Goal: Task Accomplishment & Management: Complete application form

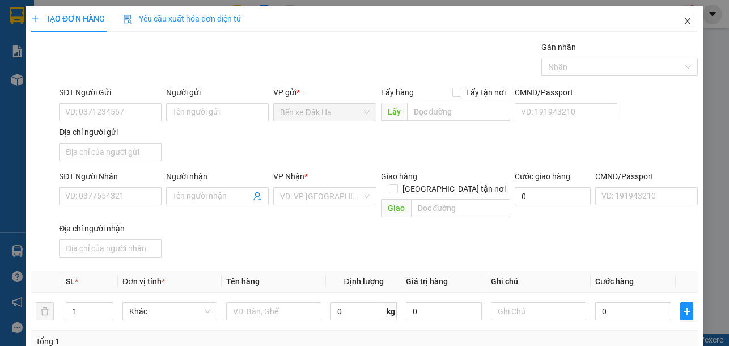
drag, startPoint x: 0, startPoint y: 0, endPoint x: 679, endPoint y: 24, distance: 679.1
click at [683, 24] on icon "close" at bounding box center [687, 20] width 9 height 9
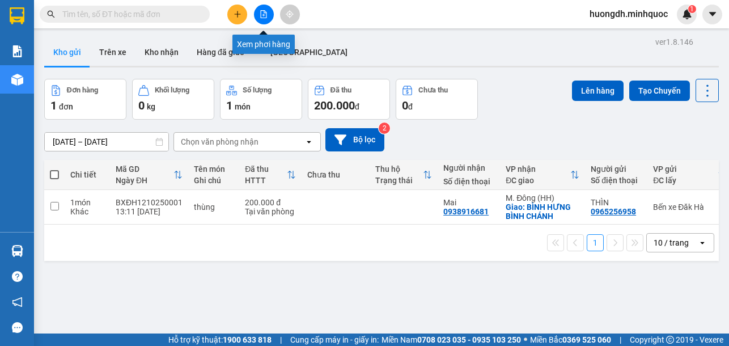
click at [265, 13] on icon "file-add" at bounding box center [264, 14] width 6 height 8
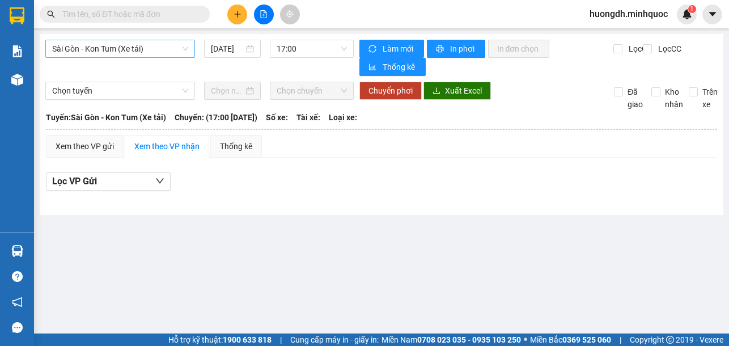
click at [175, 47] on span "Sài Gòn - Kon Tum (Xe tải)" at bounding box center [120, 48] width 136 height 17
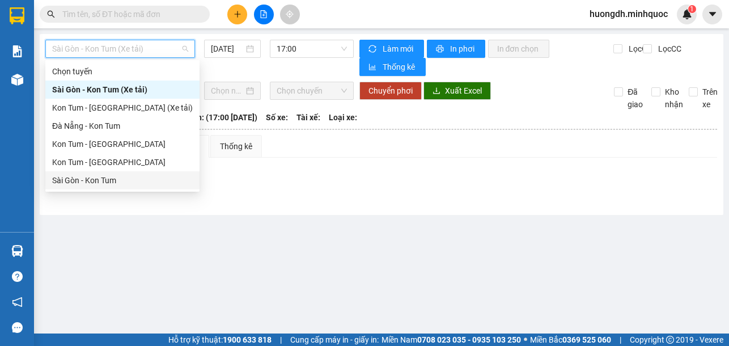
click at [141, 180] on div "Sài Gòn - Kon Tum" at bounding box center [122, 180] width 141 height 12
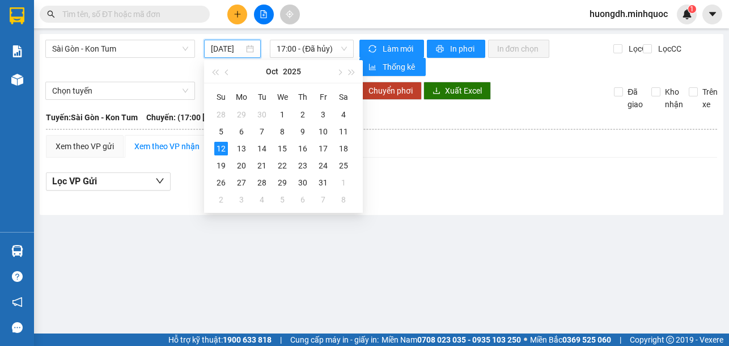
click at [229, 45] on input "[DATE]" at bounding box center [227, 49] width 33 height 12
click at [340, 131] on div "11" at bounding box center [344, 132] width 14 height 14
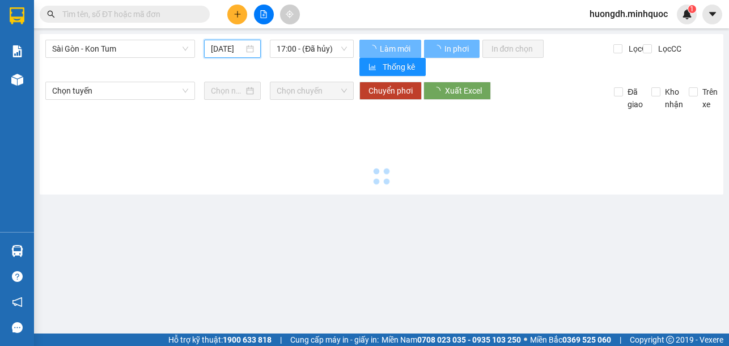
type input "[DATE]"
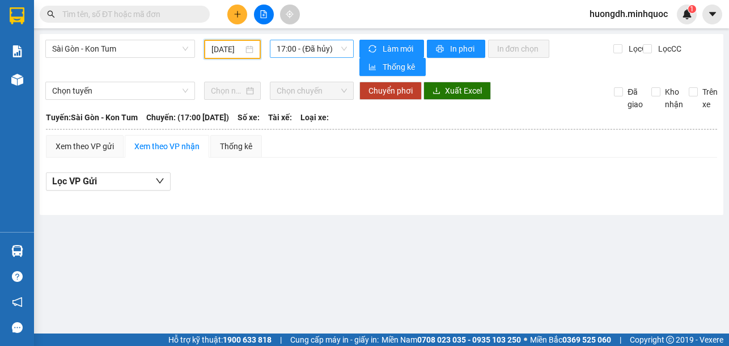
click at [287, 40] on div "17:00 - (Đã hủy)" at bounding box center [311, 49] width 83 height 18
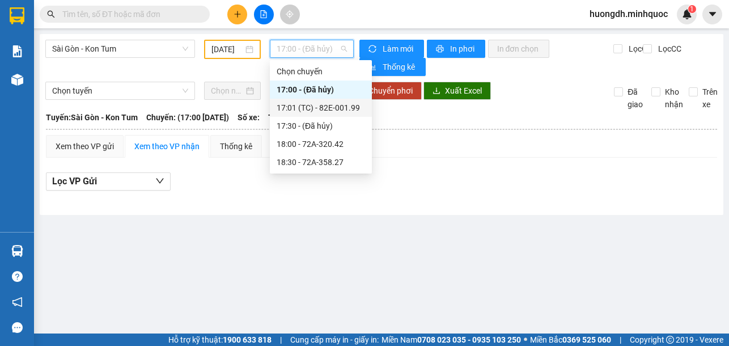
click at [304, 105] on div "17:01 (TC) - 82E-001.99" at bounding box center [321, 107] width 88 height 12
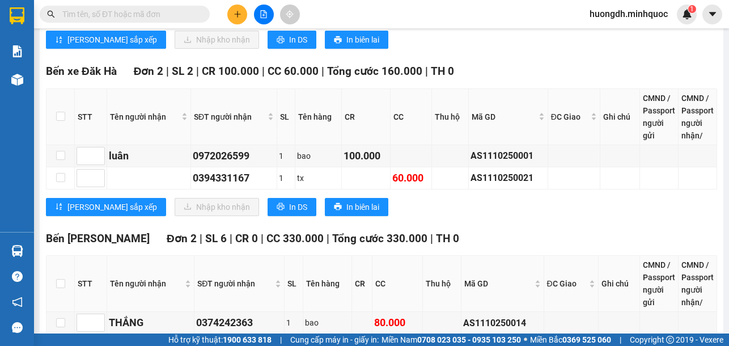
scroll to position [1134, 0]
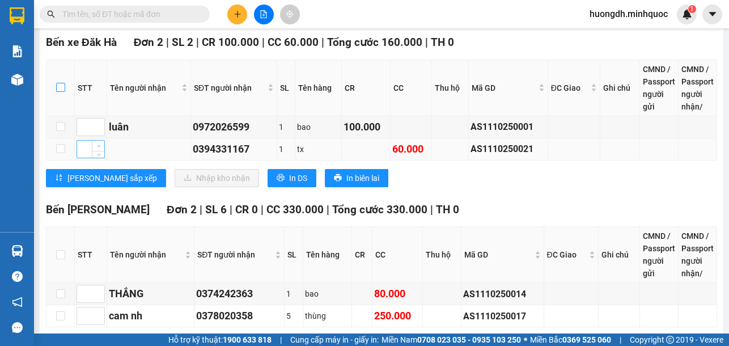
drag, startPoint x: 60, startPoint y: 89, endPoint x: 99, endPoint y: 142, distance: 66.0
click at [59, 89] on input "checkbox" at bounding box center [60, 87] width 9 height 9
checkbox input "true"
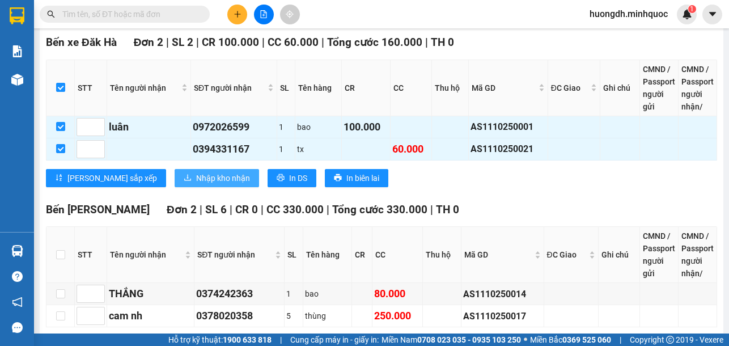
click at [175, 186] on button "Nhập kho nhận" at bounding box center [217, 178] width 84 height 18
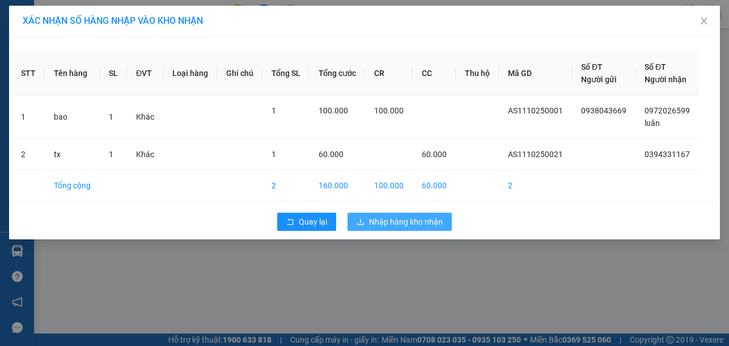
click at [408, 223] on span "Nhập hàng kho nhận" at bounding box center [406, 221] width 74 height 12
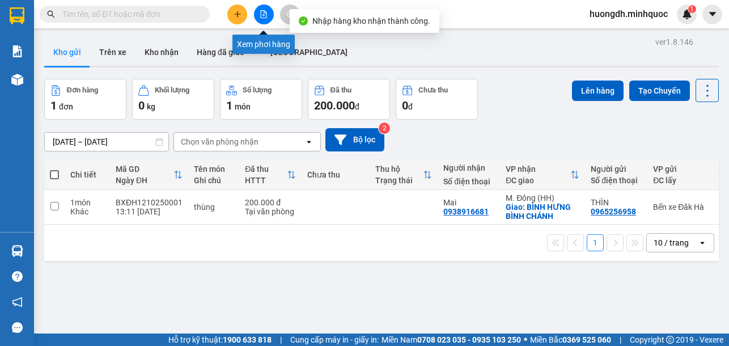
click at [260, 11] on icon "file-add" at bounding box center [264, 14] width 8 height 8
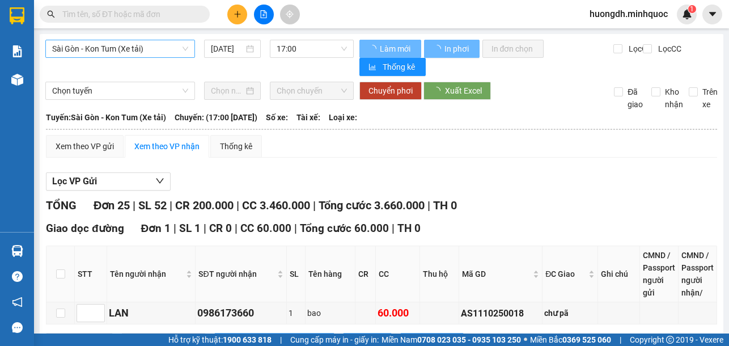
type input "[DATE]"
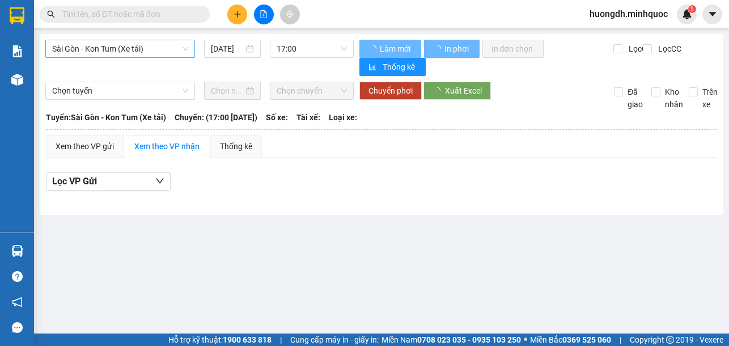
click at [121, 50] on span "Sài Gòn - Kon Tum (Xe tải)" at bounding box center [120, 48] width 136 height 17
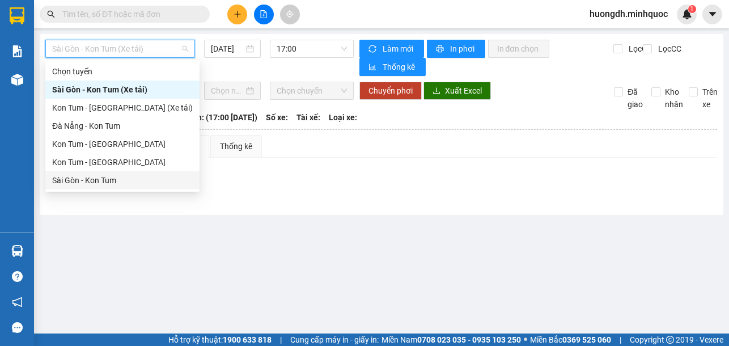
click at [111, 179] on div "Sài Gòn - Kon Tum" at bounding box center [122, 180] width 141 height 12
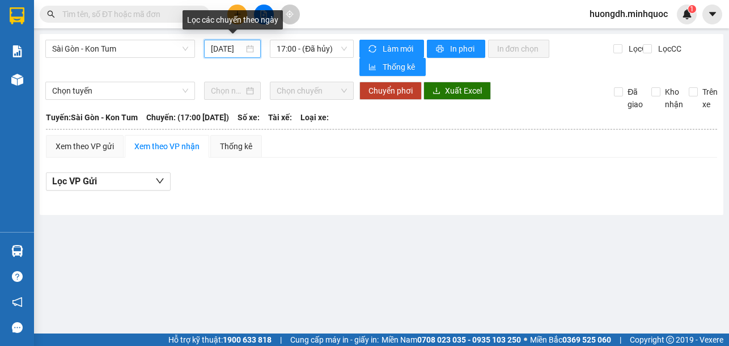
click at [239, 50] on input "[DATE]" at bounding box center [227, 49] width 33 height 12
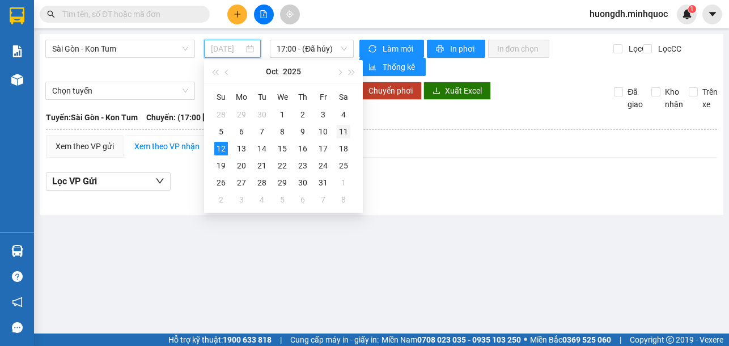
click at [343, 131] on div "11" at bounding box center [344, 132] width 14 height 14
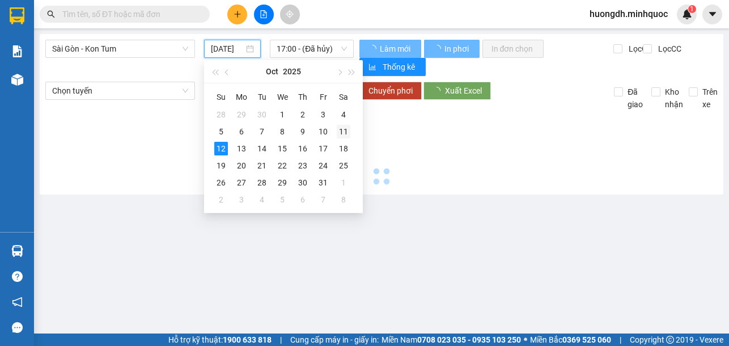
type input "[DATE]"
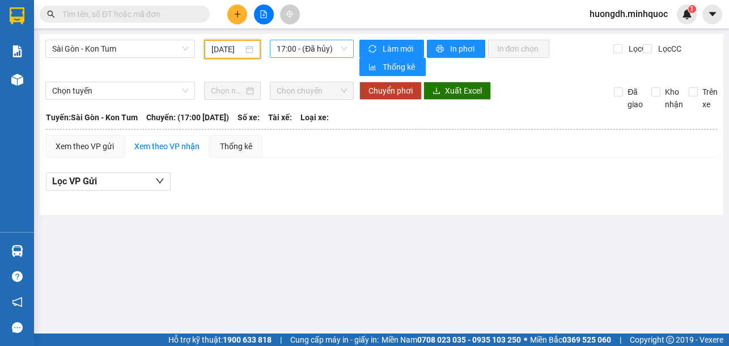
click at [282, 52] on span "17:00 - (Đã hủy)" at bounding box center [312, 48] width 70 height 17
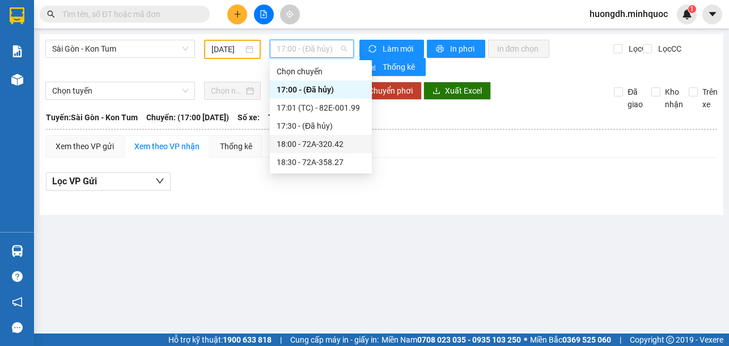
click at [311, 145] on div "18:00 - 72A-320.42" at bounding box center [321, 144] width 88 height 12
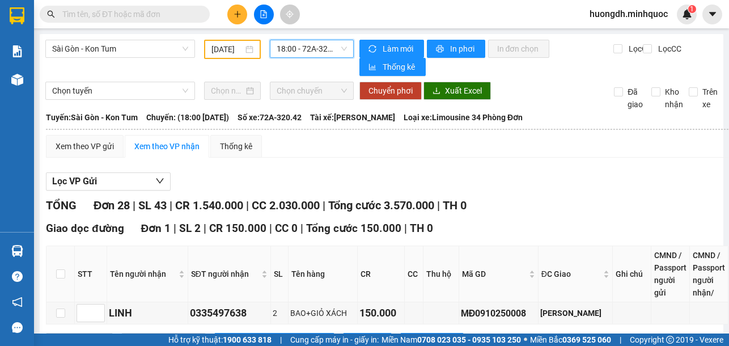
click at [311, 46] on span "18:00 - 72A-320.42" at bounding box center [312, 48] width 70 height 17
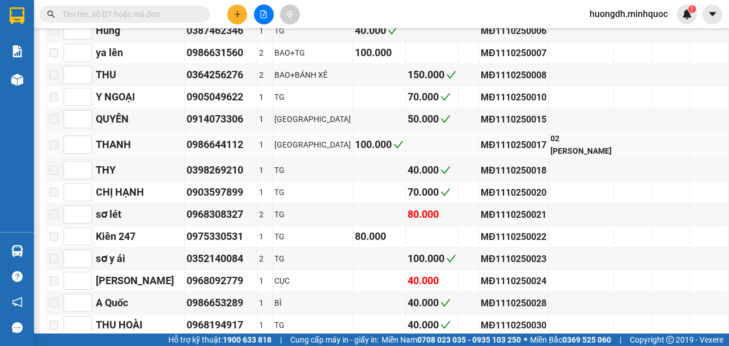
scroll to position [803, 0]
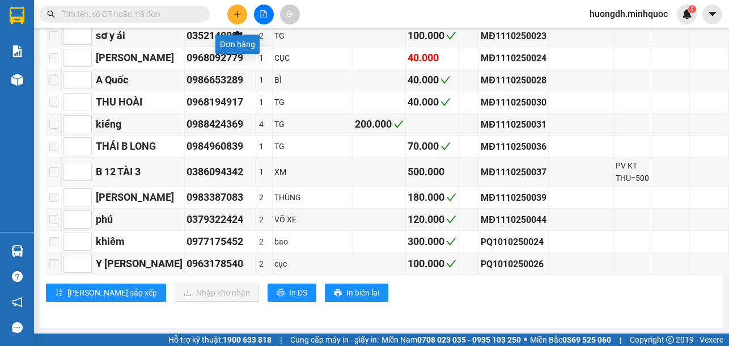
click at [234, 9] on button at bounding box center [237, 15] width 20 height 20
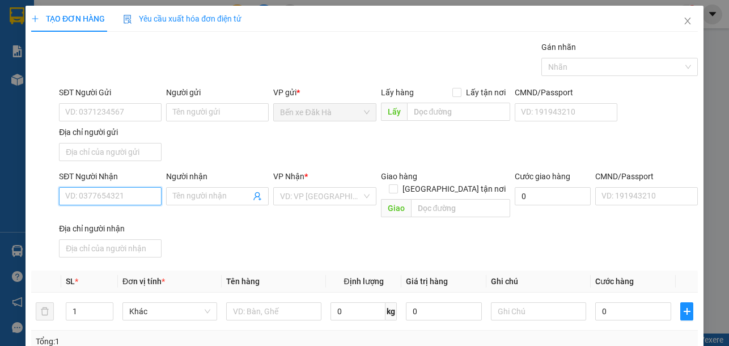
click at [126, 188] on input "SĐT Người Nhận" at bounding box center [110, 196] width 103 height 18
type input "0382011420"
click at [121, 221] on div "0382011420 - THƯ" at bounding box center [109, 219] width 88 height 12
type input "THƯ"
type input "0382011420"
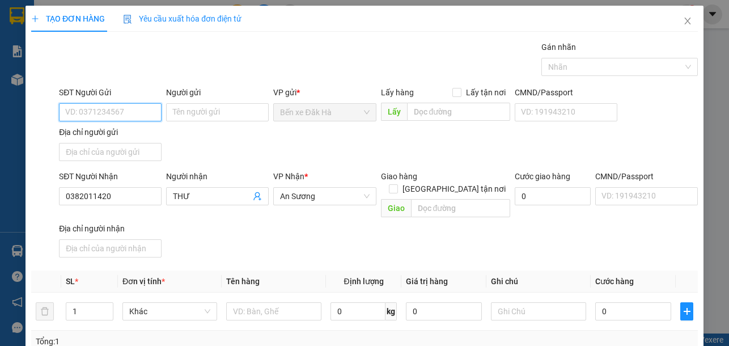
click at [136, 112] on input "SĐT Người Gửi" at bounding box center [110, 112] width 103 height 18
click at [141, 131] on div "0383229916 - THU" at bounding box center [109, 135] width 88 height 12
type input "0383229916"
type input "THU"
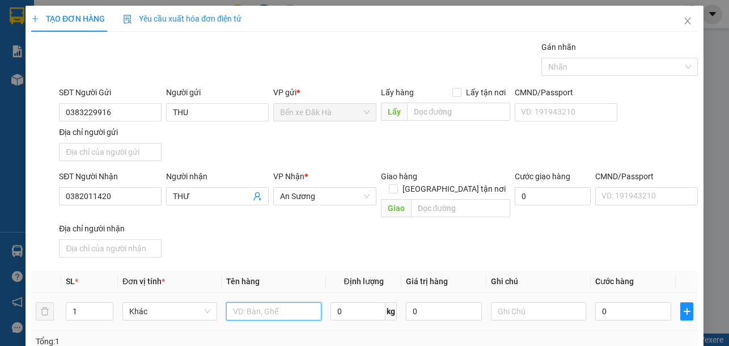
click at [273, 302] on input "text" at bounding box center [273, 311] width 95 height 18
type input "thùng"
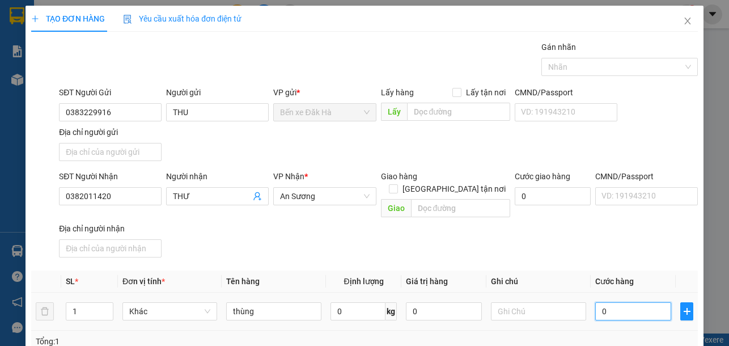
click at [623, 302] on input "0" at bounding box center [633, 311] width 76 height 18
type input "5"
type input "50"
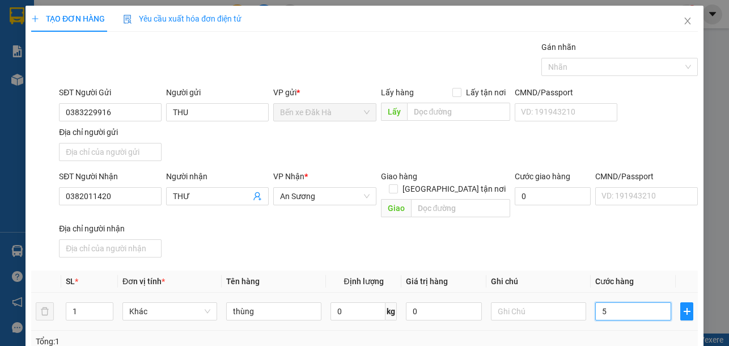
type input "50"
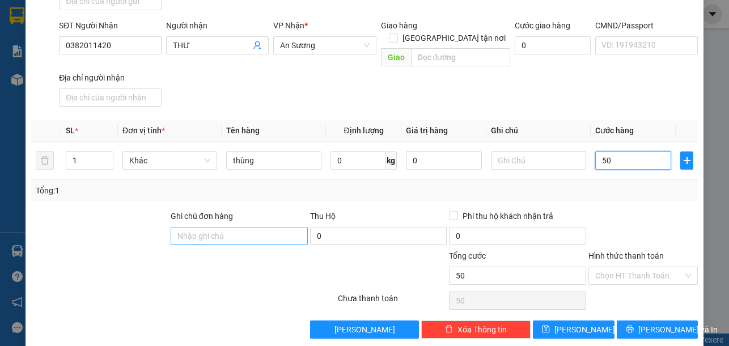
scroll to position [153, 0]
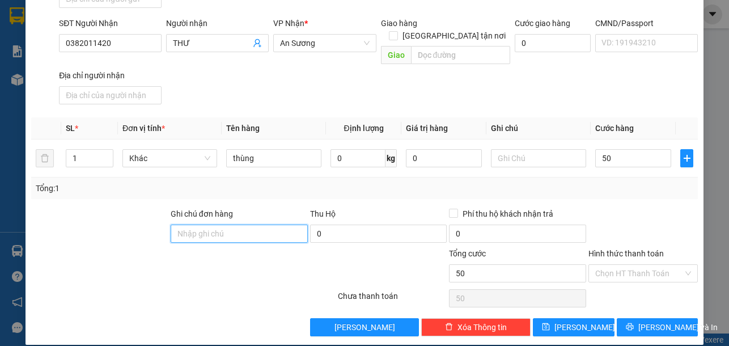
type input "50.000"
click at [203, 225] on input "Ghi chú đơn hàng" at bounding box center [239, 234] width 137 height 18
type input "DH"
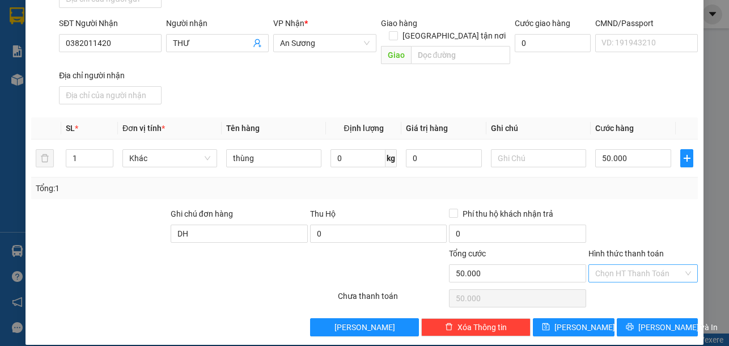
click at [611, 265] on input "Hình thức thanh toán" at bounding box center [639, 273] width 88 height 17
click at [616, 284] on div "Tại văn phòng" at bounding box center [636, 283] width 94 height 12
type input "0"
click at [596, 318] on button "[PERSON_NAME]" at bounding box center [573, 327] width 81 height 18
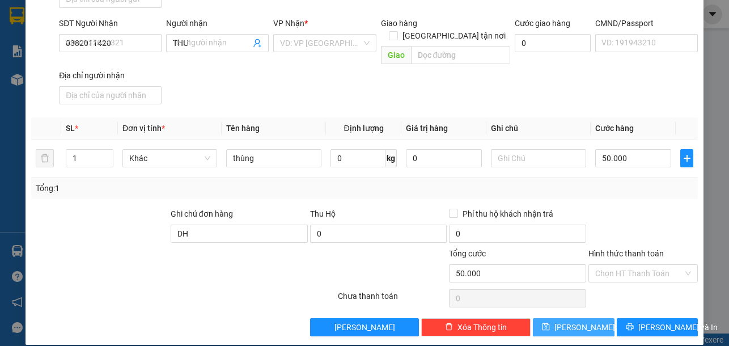
type input "0"
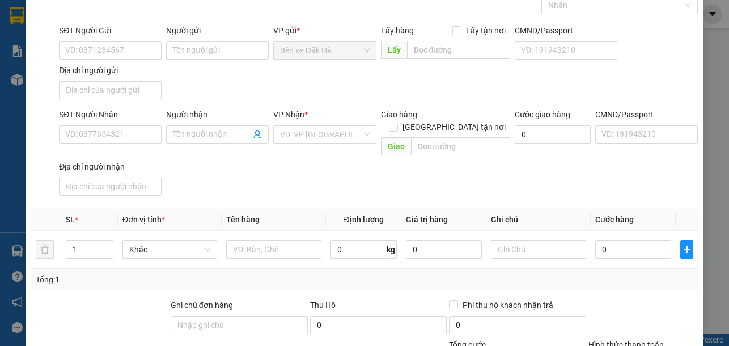
scroll to position [0, 0]
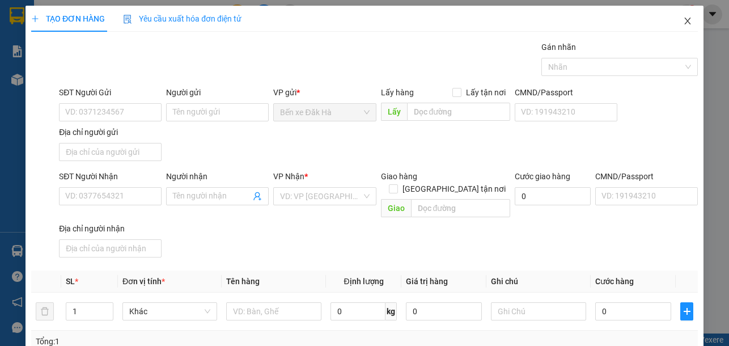
click at [684, 21] on icon "close" at bounding box center [687, 21] width 6 height 7
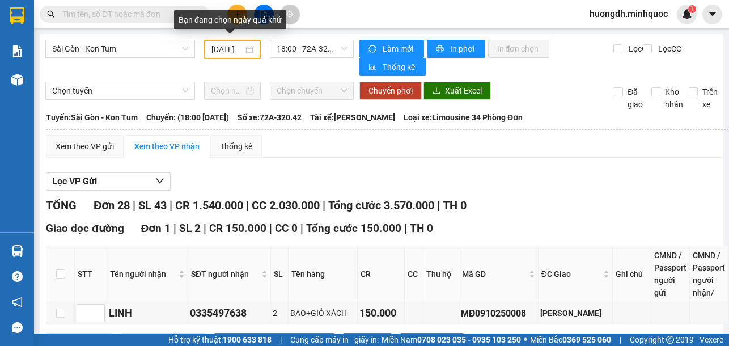
click at [228, 47] on input "[DATE]" at bounding box center [227, 49] width 32 height 12
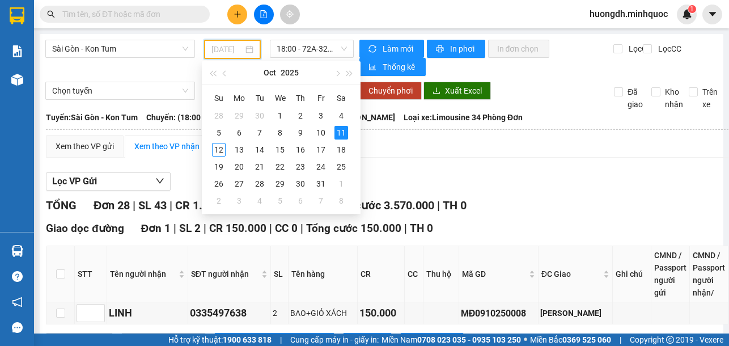
type input "[DATE]"
click at [319, 46] on span "18:00 - 72A-320.42" at bounding box center [312, 48] width 70 height 17
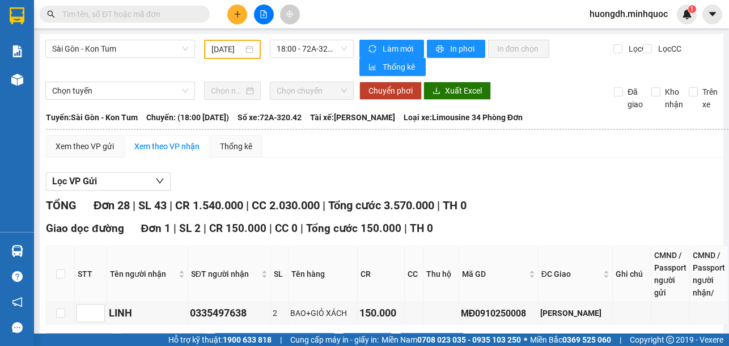
click at [479, 155] on div "Xem theo VP gửi Xem theo VP nhận Thống kê" at bounding box center [387, 146] width 683 height 23
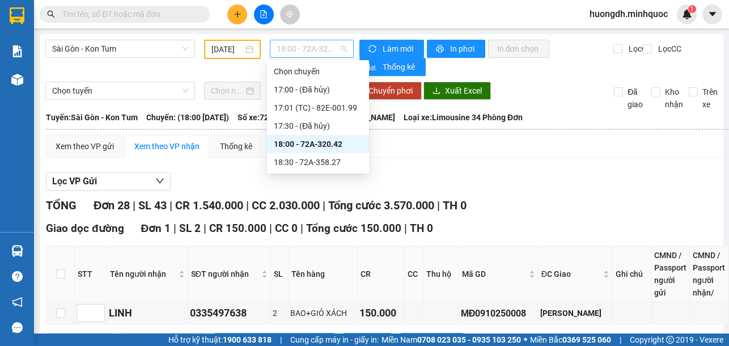
click at [295, 49] on span "18:00 - 72A-320.42" at bounding box center [312, 48] width 70 height 17
click at [306, 163] on div "18:30 - 72A-358.27" at bounding box center [318, 162] width 88 height 12
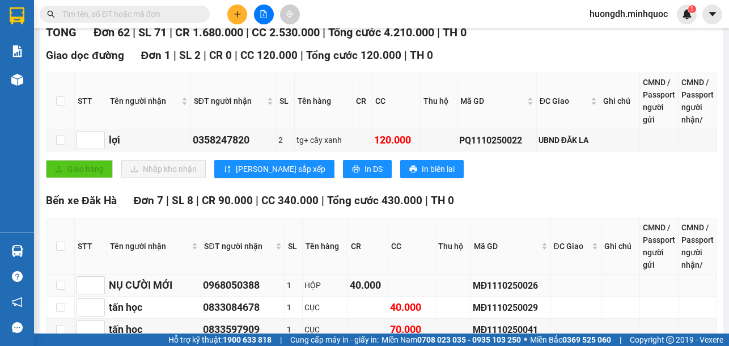
scroll to position [283, 0]
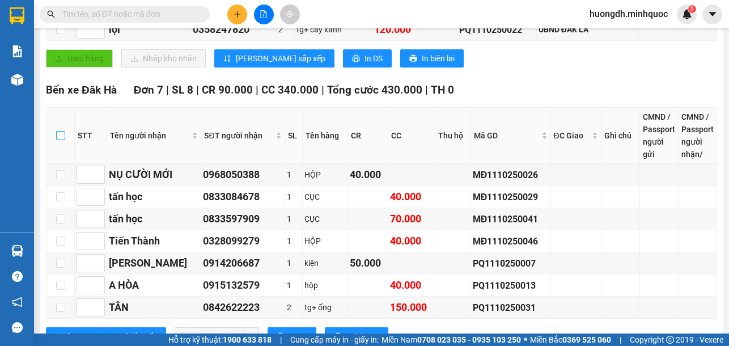
click at [57, 140] on input "checkbox" at bounding box center [60, 135] width 9 height 9
checkbox input "true"
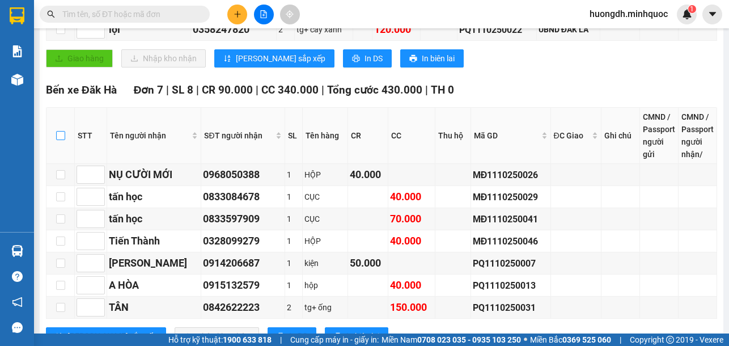
checkbox input "true"
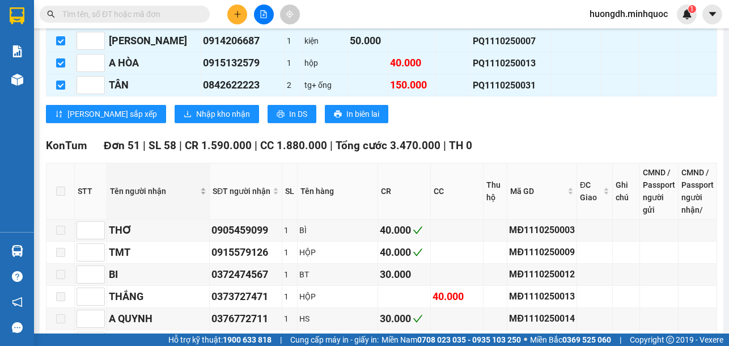
scroll to position [510, 0]
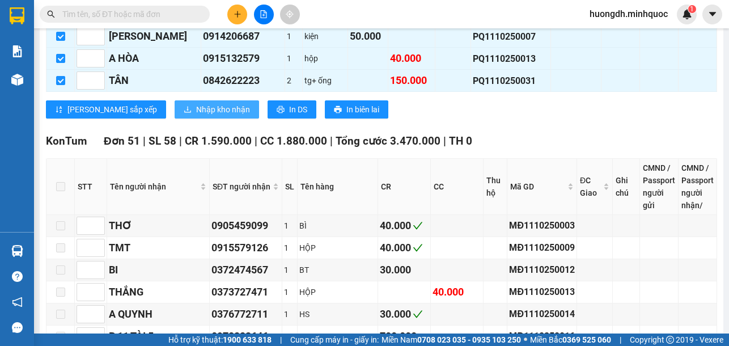
click at [196, 116] on span "Nhập kho nhận" at bounding box center [223, 109] width 54 height 12
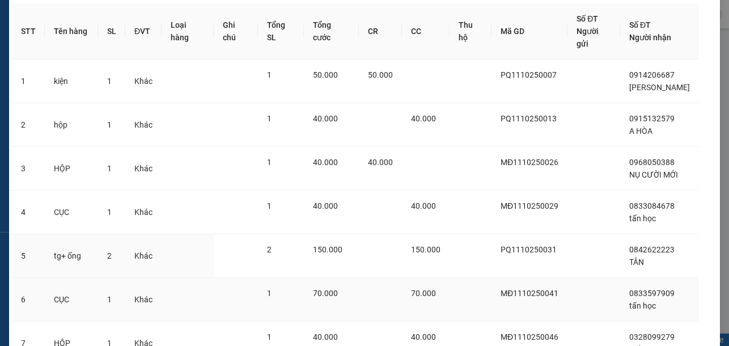
scroll to position [138, 0]
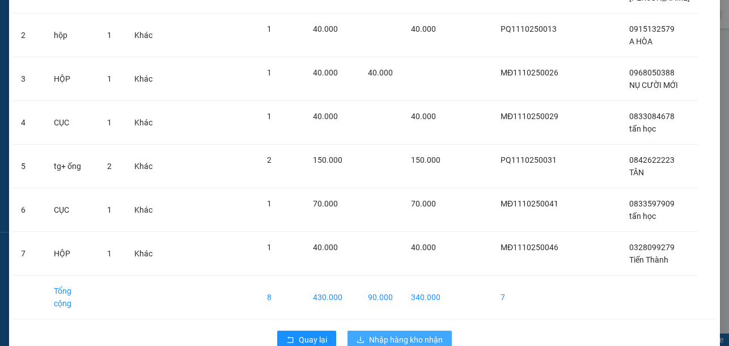
click at [424, 333] on span "Nhập hàng kho nhận" at bounding box center [406, 339] width 74 height 12
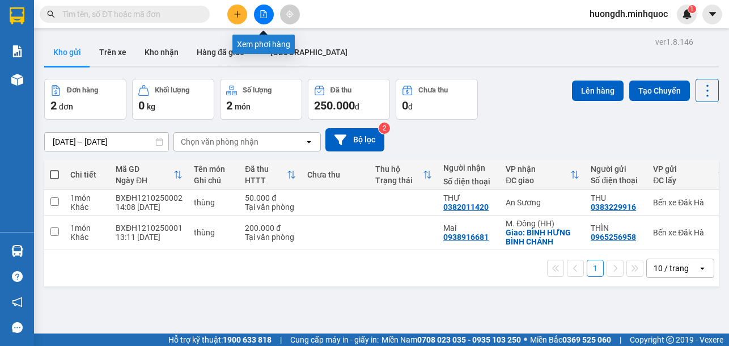
click at [257, 14] on button at bounding box center [264, 15] width 20 height 20
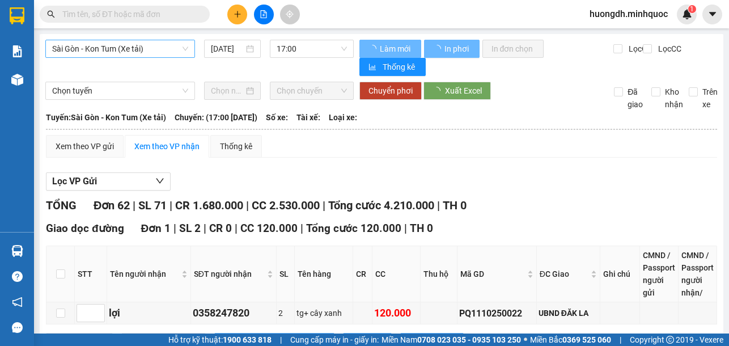
click at [108, 45] on span "Sài Gòn - Kon Tum (Xe tải)" at bounding box center [120, 48] width 136 height 17
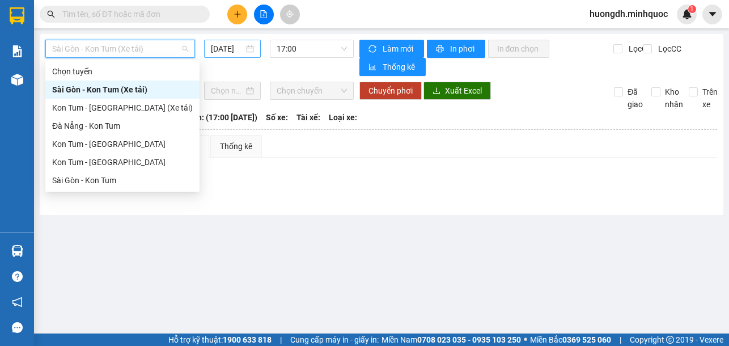
click at [225, 53] on input "[DATE]" at bounding box center [227, 49] width 33 height 12
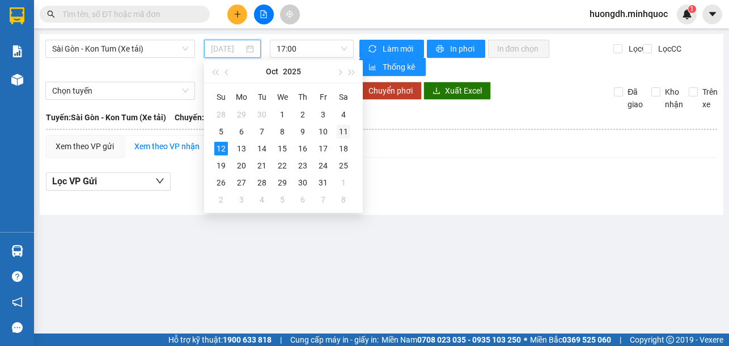
click at [349, 130] on div "11" at bounding box center [344, 132] width 14 height 14
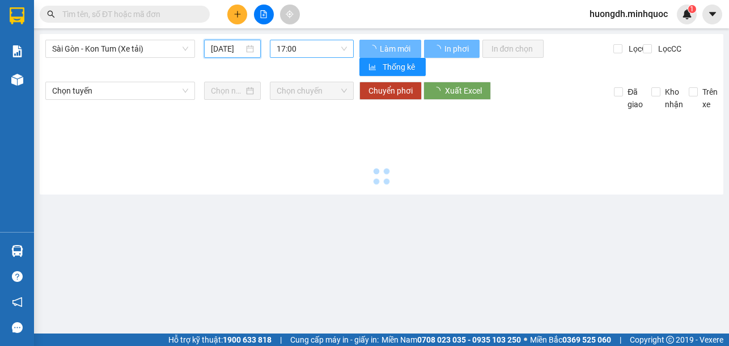
type input "[DATE]"
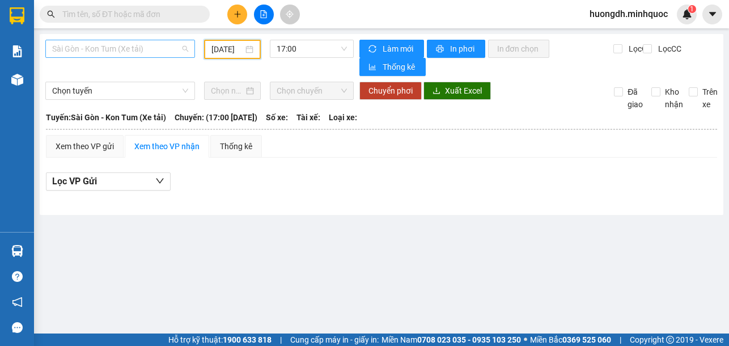
click at [171, 43] on span "Sài Gòn - Kon Tum (Xe tải)" at bounding box center [120, 48] width 136 height 17
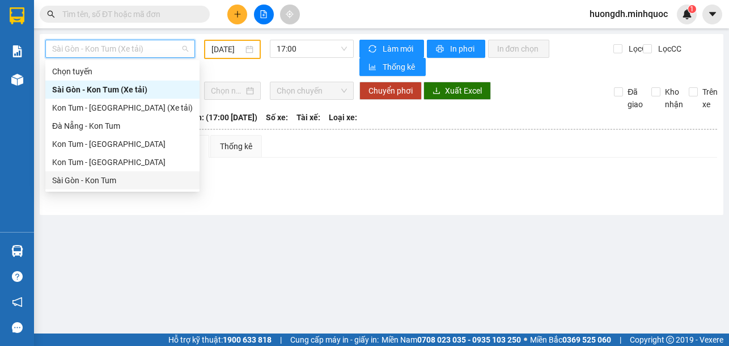
click at [141, 176] on div "Sài Gòn - Kon Tum" at bounding box center [122, 180] width 141 height 12
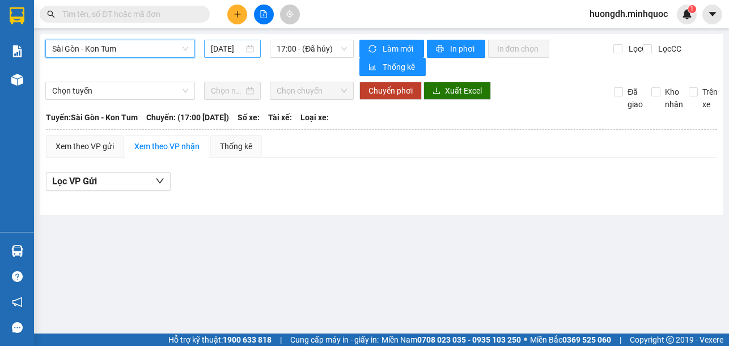
click at [231, 46] on input "[DATE]" at bounding box center [227, 49] width 33 height 12
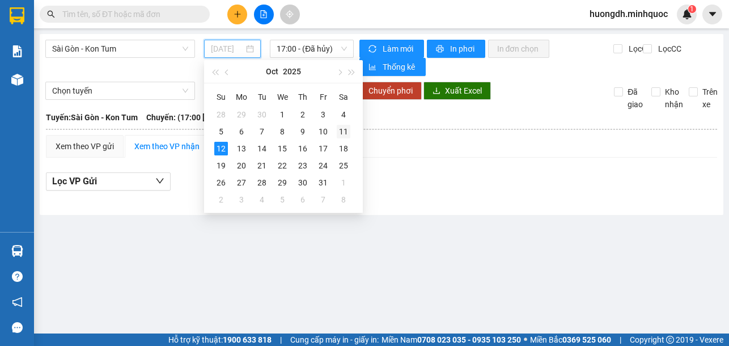
click at [345, 133] on div "11" at bounding box center [344, 132] width 14 height 14
type input "[DATE]"
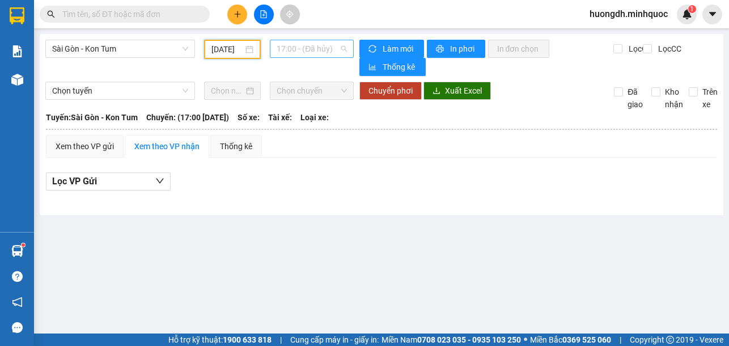
click at [281, 46] on span "17:00 - (Đã hủy)" at bounding box center [312, 48] width 70 height 17
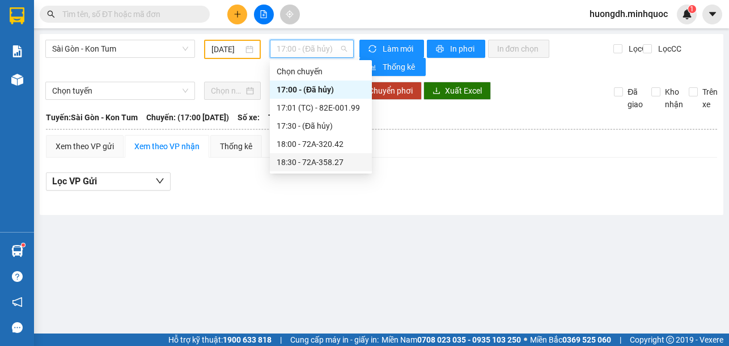
click at [317, 163] on div "18:30 - 72A-358.27" at bounding box center [321, 162] width 88 height 12
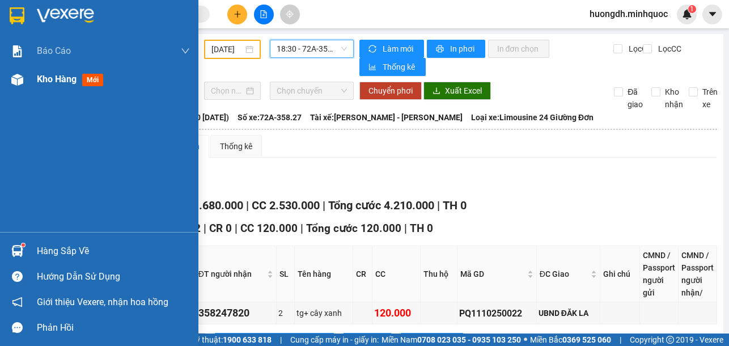
click at [55, 86] on div "Kho hàng mới" at bounding box center [72, 79] width 71 height 14
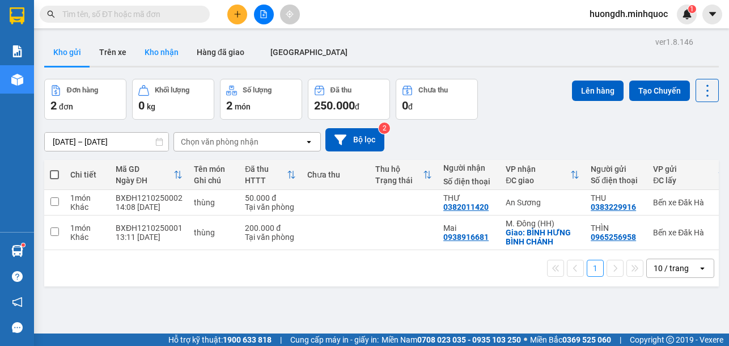
click at [155, 49] on button "Kho nhận" at bounding box center [162, 52] width 52 height 27
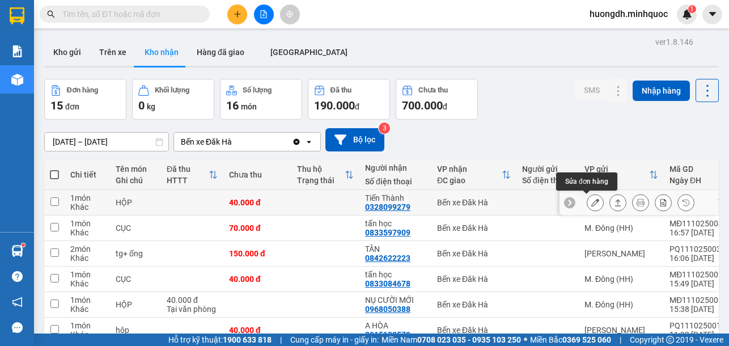
click at [587, 208] on button at bounding box center [595, 203] width 16 height 20
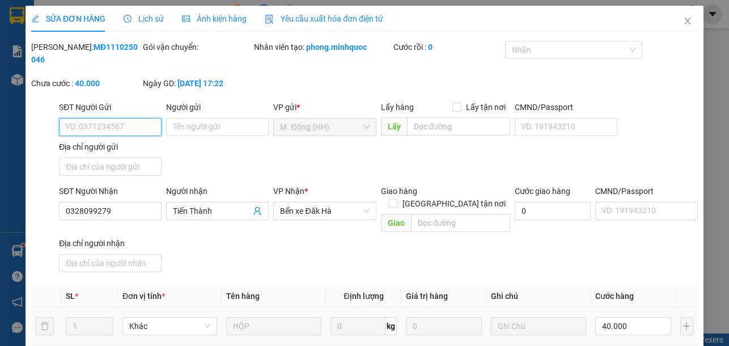
type input "0328099279"
type input "Tiến Thành"
type input "0"
type input "40.000"
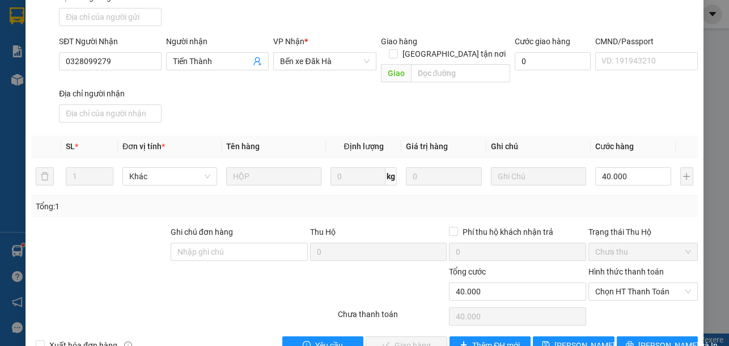
scroll to position [168, 0]
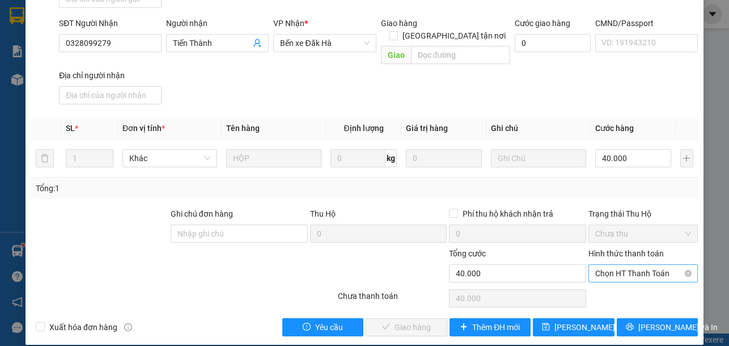
click at [618, 265] on span "Chọn HT Thanh Toán" at bounding box center [643, 273] width 96 height 17
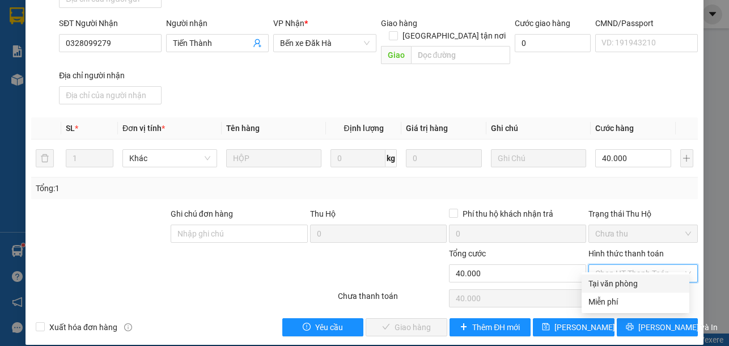
click at [625, 282] on div "Tại văn phòng" at bounding box center [636, 283] width 94 height 12
type input "0"
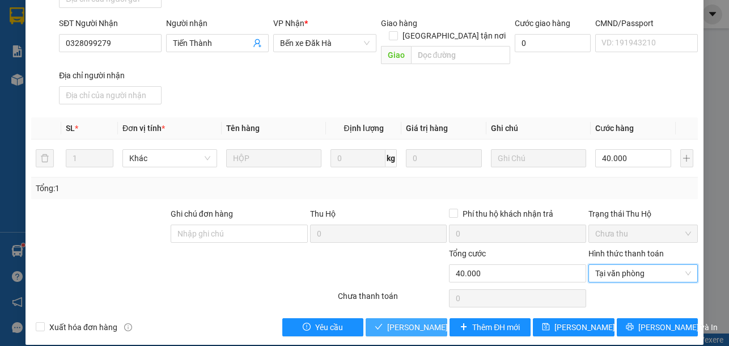
click at [429, 321] on span "[PERSON_NAME] và Giao hàng" at bounding box center [441, 327] width 109 height 12
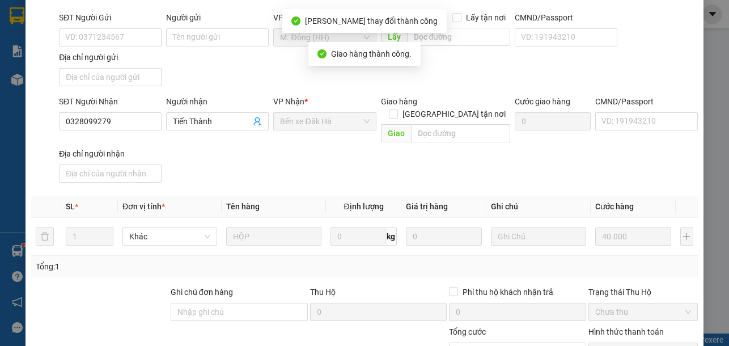
scroll to position [0, 0]
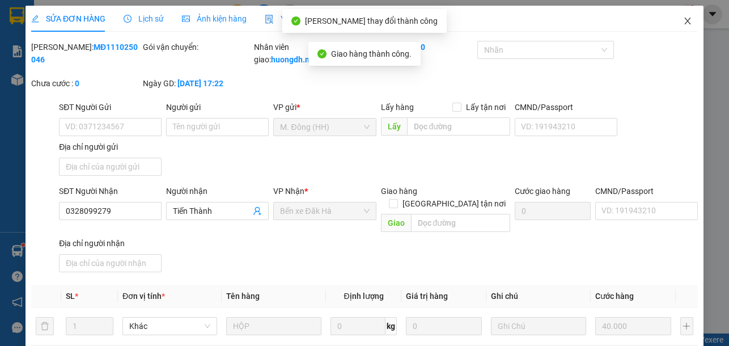
click at [684, 21] on icon "close" at bounding box center [687, 21] width 6 height 7
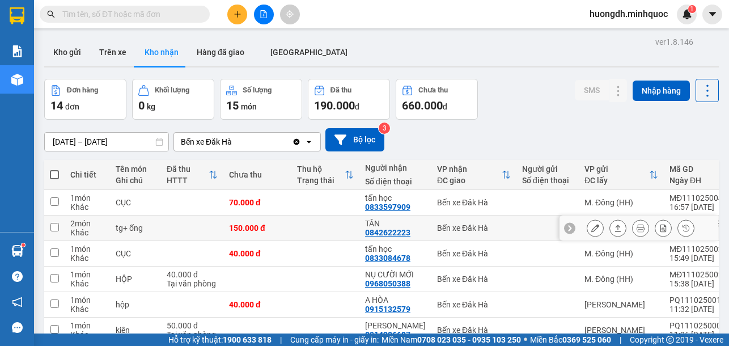
click at [587, 227] on button at bounding box center [595, 228] width 16 height 20
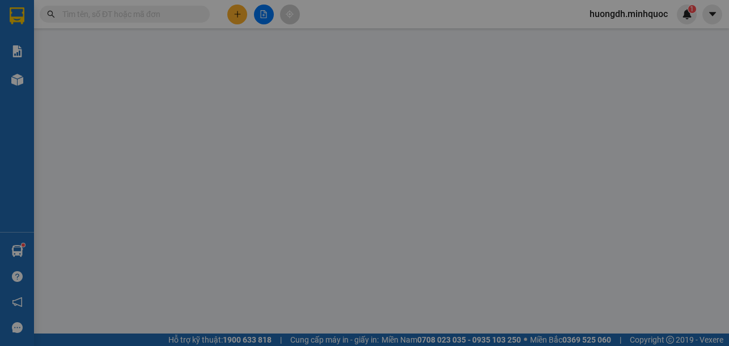
type input "0842622223"
type input "TÂN"
type input "0"
type input "150.000"
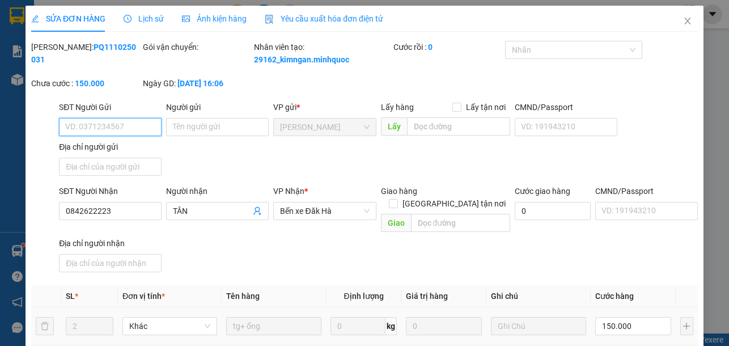
scroll to position [57, 0]
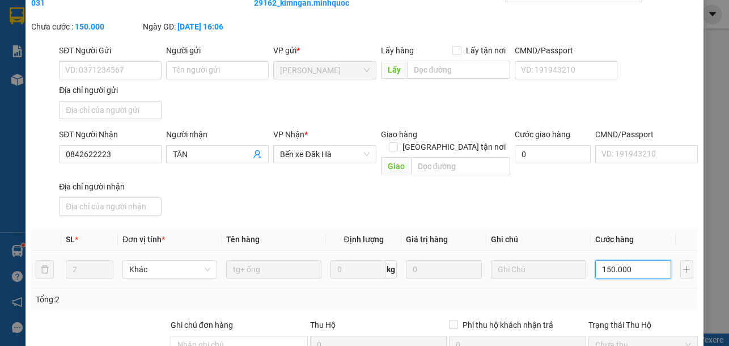
click at [632, 266] on input "150.000" at bounding box center [633, 269] width 76 height 18
type input "1"
type input "12"
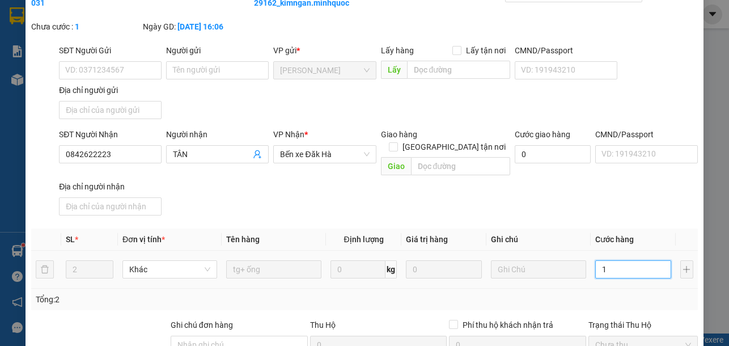
type input "12"
type input "120"
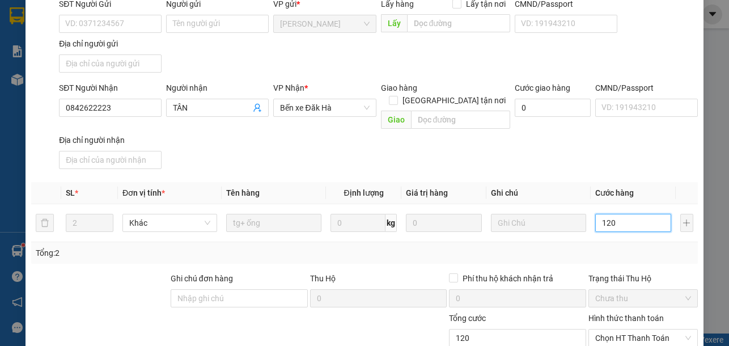
scroll to position [180, 0]
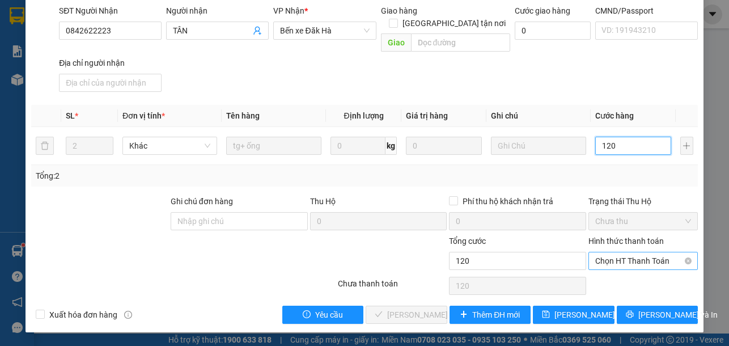
click at [623, 262] on span "Chọn HT Thanh Toán" at bounding box center [643, 260] width 96 height 17
type input "120"
type input "120.000"
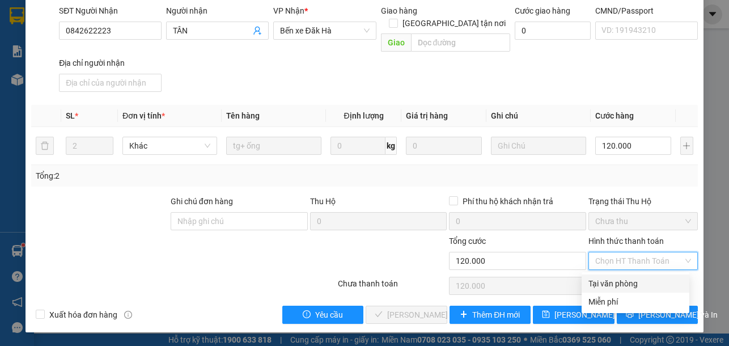
click at [627, 286] on div "Tại văn phòng" at bounding box center [636, 283] width 94 height 12
type input "0"
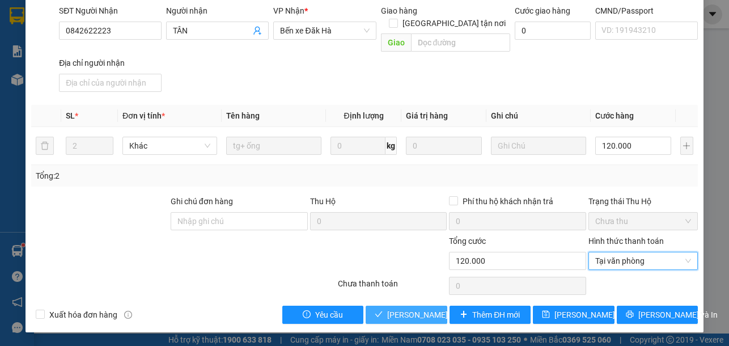
click at [407, 315] on span "[PERSON_NAME] và Giao hàng" at bounding box center [441, 314] width 109 height 12
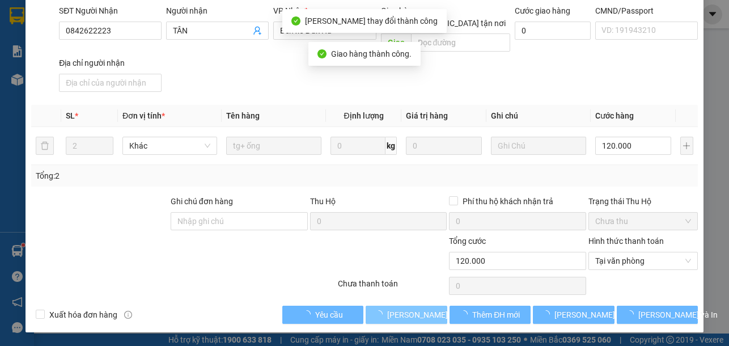
scroll to position [0, 0]
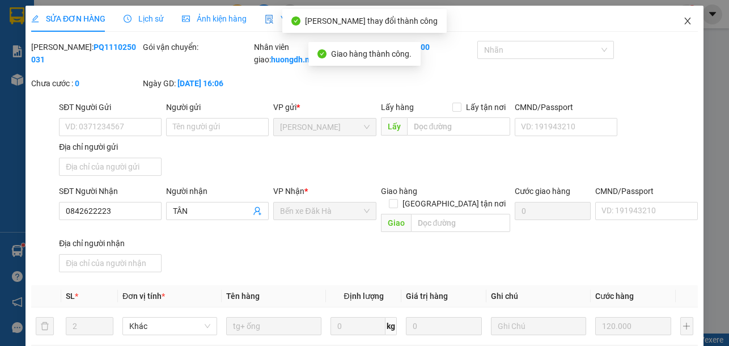
click at [683, 20] on icon "close" at bounding box center [687, 20] width 9 height 9
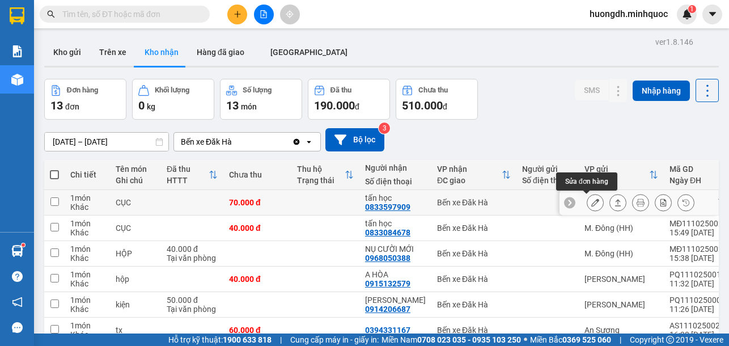
click at [591, 201] on icon at bounding box center [595, 202] width 8 height 8
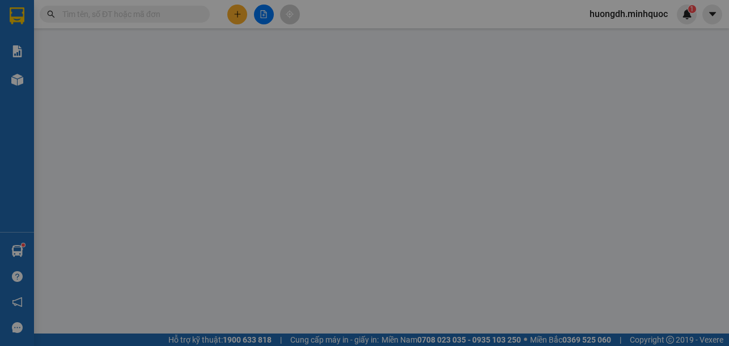
type input "0833597909"
type input "tấn học"
type input "0"
type input "70.000"
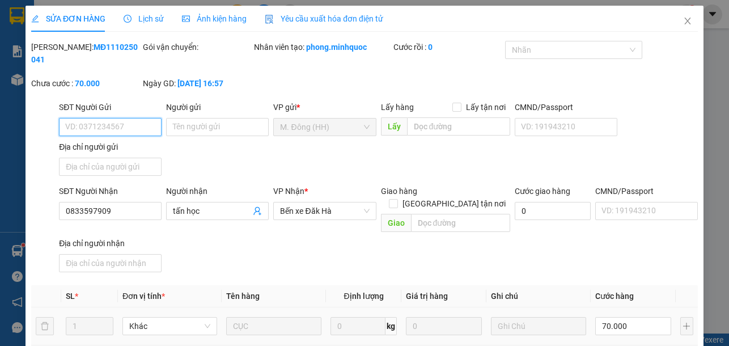
scroll to position [150, 0]
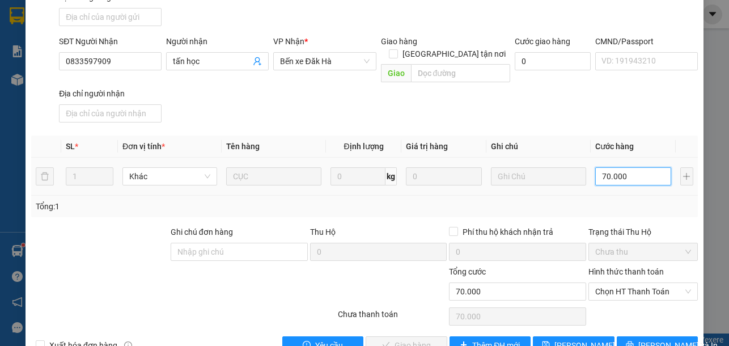
click at [640, 167] on input "70.000" at bounding box center [633, 176] width 76 height 18
type input "6"
type input "60"
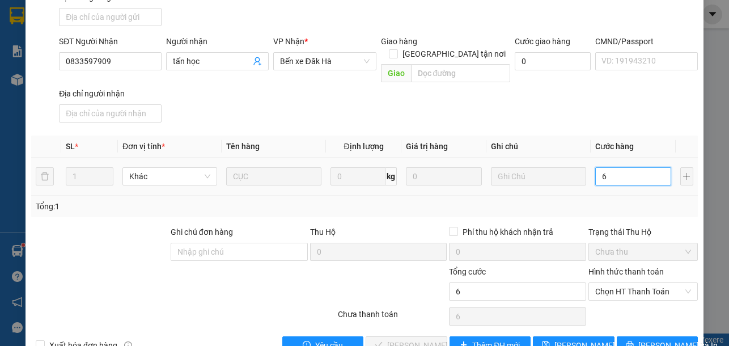
type input "60"
click at [638, 283] on span "Chọn HT Thanh Toán" at bounding box center [643, 291] width 96 height 17
type input "60"
type input "60.000"
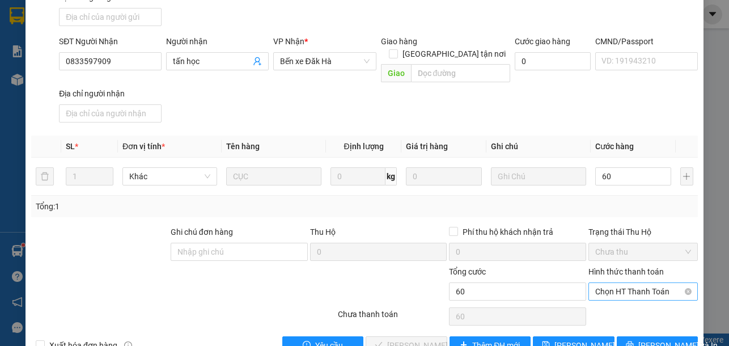
type input "60.000"
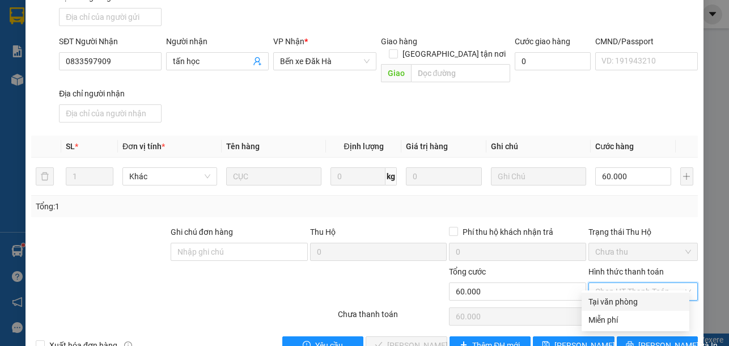
click at [629, 305] on div "Tại văn phòng" at bounding box center [636, 301] width 94 height 12
type input "0"
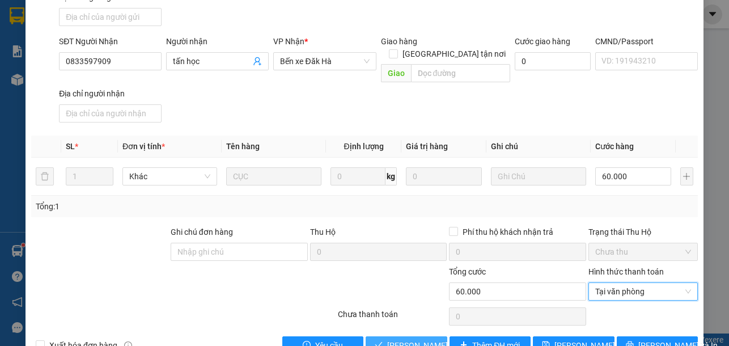
click at [387, 339] on span "[PERSON_NAME] và Giao hàng" at bounding box center [441, 345] width 109 height 12
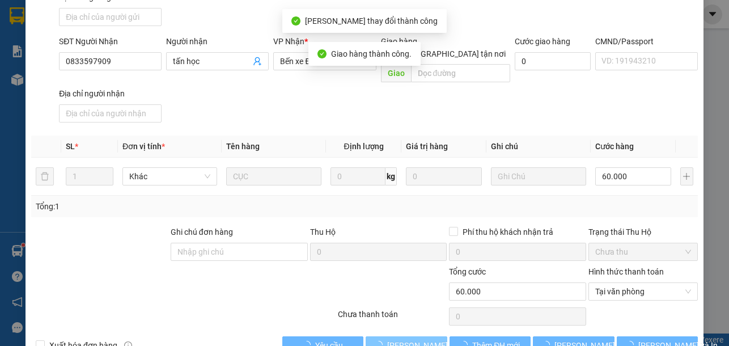
scroll to position [0, 0]
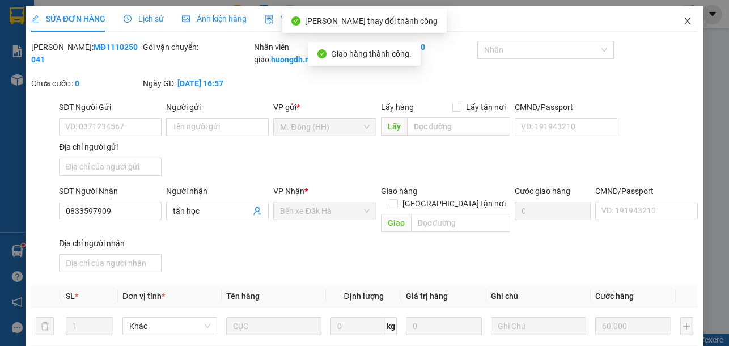
click at [683, 17] on icon "close" at bounding box center [687, 20] width 9 height 9
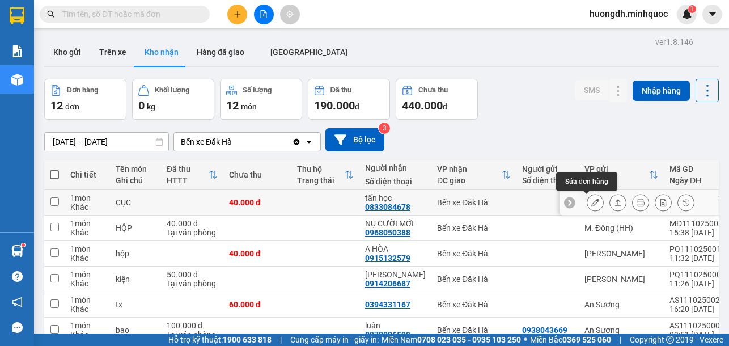
click at [591, 205] on icon at bounding box center [595, 202] width 8 height 8
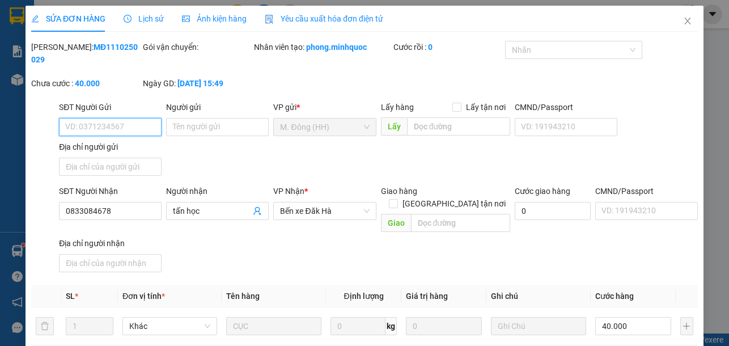
type input "0833084678"
type input "tấn học"
type input "0"
type input "40.000"
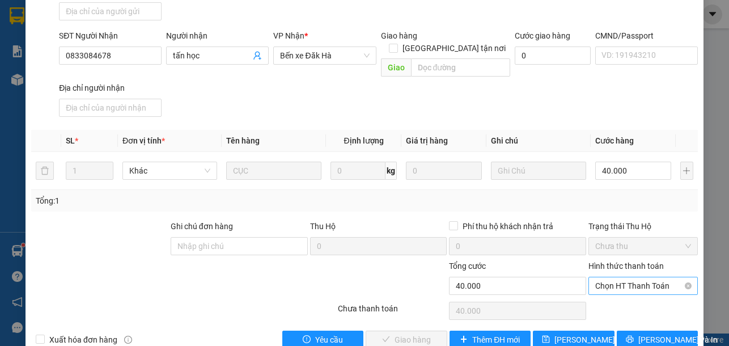
click at [615, 277] on span "Chọn HT Thanh Toán" at bounding box center [643, 285] width 96 height 17
click at [619, 291] on div "Tại văn phòng" at bounding box center [636, 296] width 94 height 12
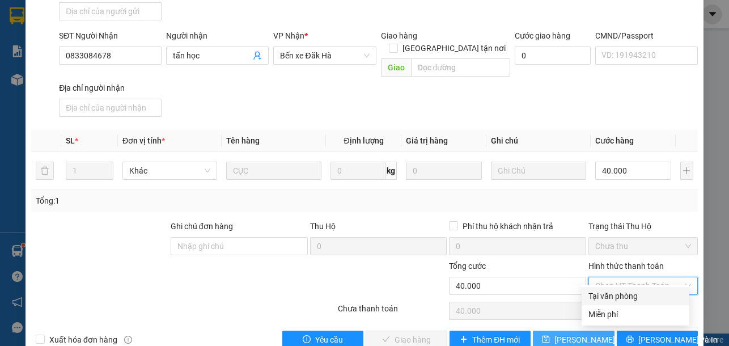
type input "0"
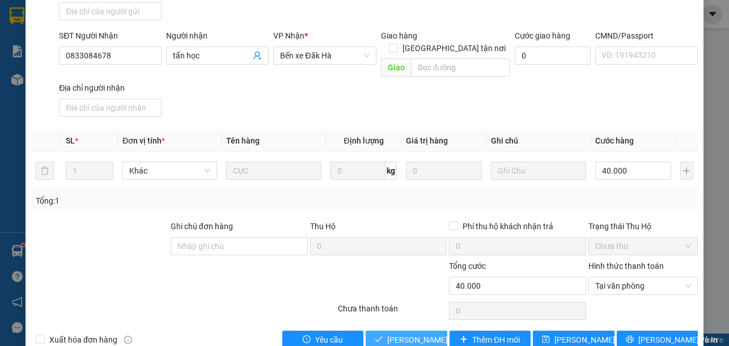
click at [391, 333] on span "[PERSON_NAME] và Giao hàng" at bounding box center [441, 339] width 109 height 12
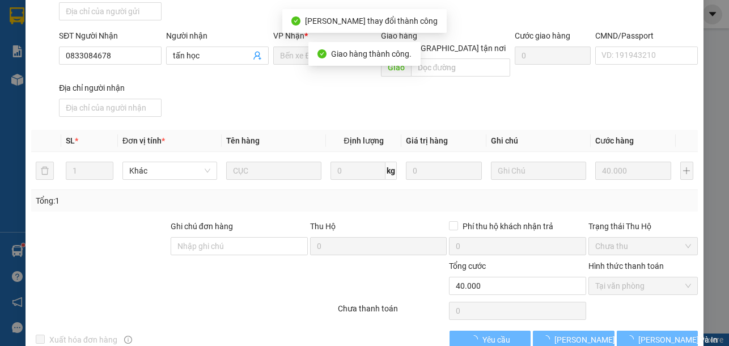
scroll to position [0, 0]
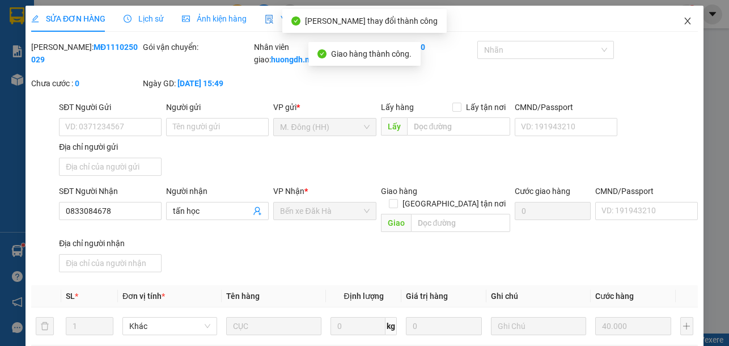
click at [683, 18] on icon "close" at bounding box center [687, 20] width 9 height 9
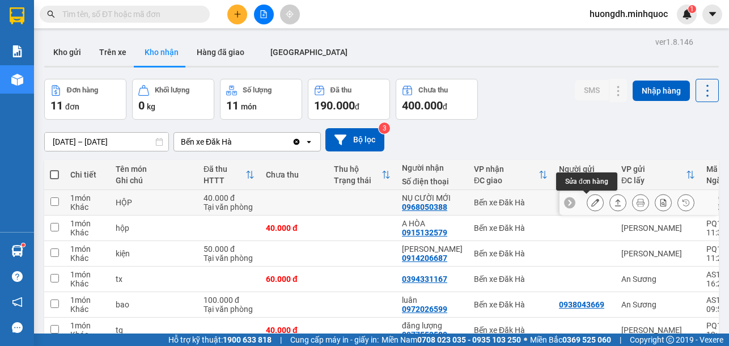
click at [591, 206] on icon at bounding box center [595, 202] width 8 height 8
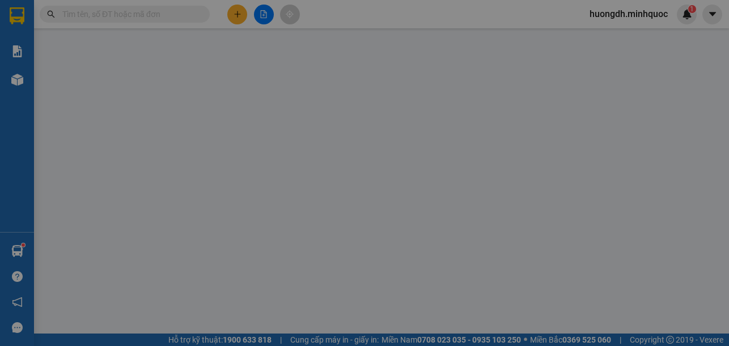
type input "0968050388"
type input "NỤ CƯỜI MỚI"
type input "0"
type input "40.000"
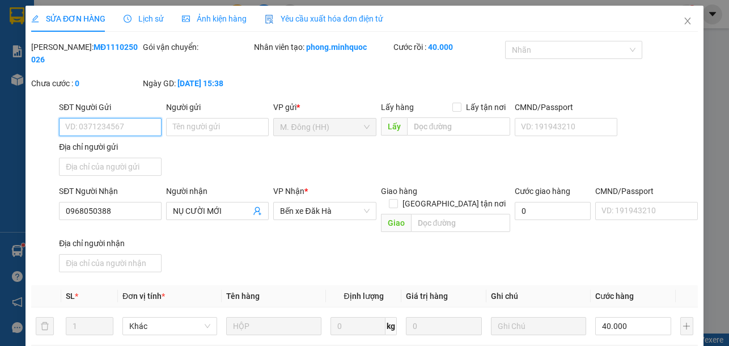
scroll to position [168, 0]
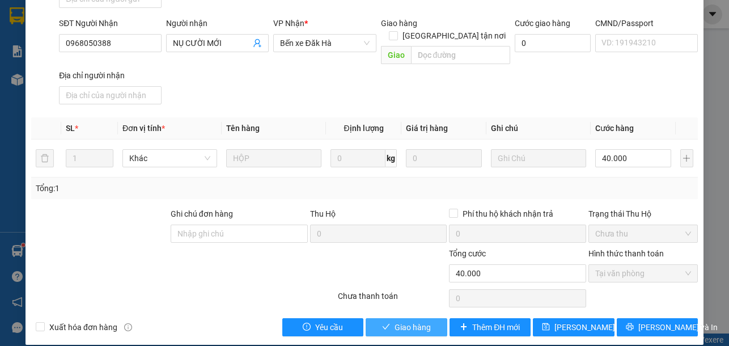
click at [422, 321] on button "Giao hàng" at bounding box center [406, 327] width 81 height 18
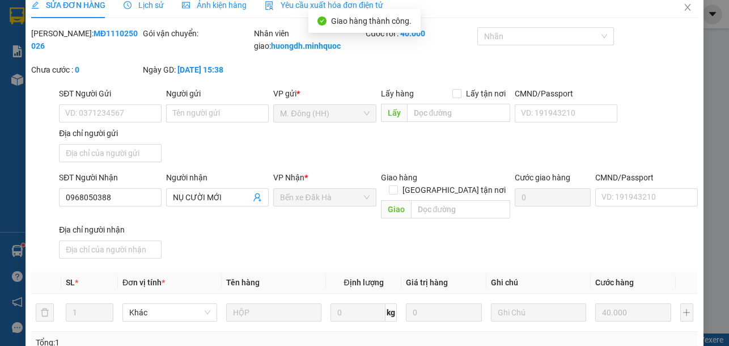
scroll to position [12, 0]
click at [683, 9] on icon "close" at bounding box center [687, 8] width 9 height 9
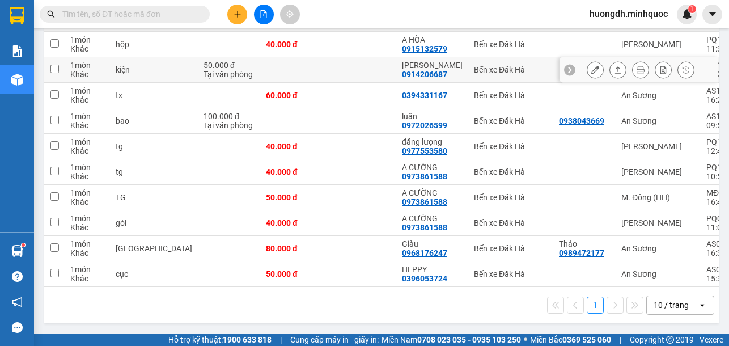
scroll to position [49, 0]
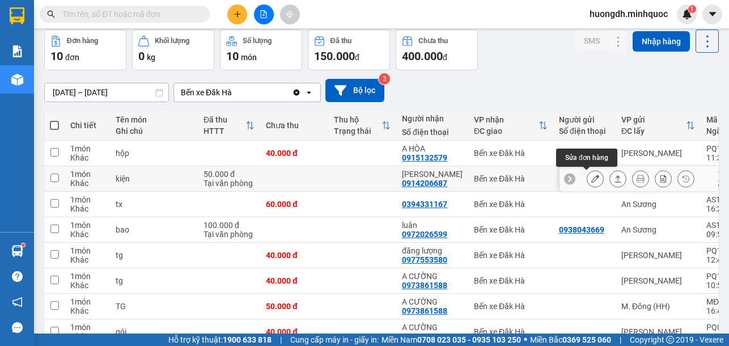
click at [587, 181] on button at bounding box center [595, 179] width 16 height 20
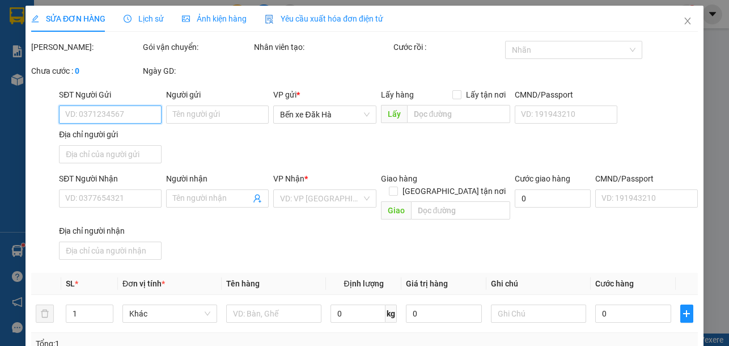
type input "0914206687"
type input "[PERSON_NAME]"
type input "0"
type input "50.000"
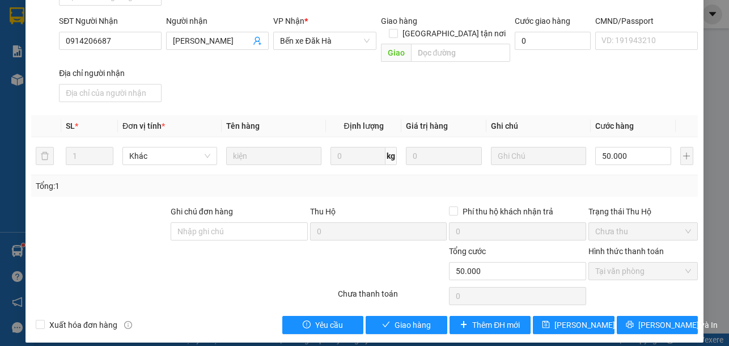
scroll to position [180, 0]
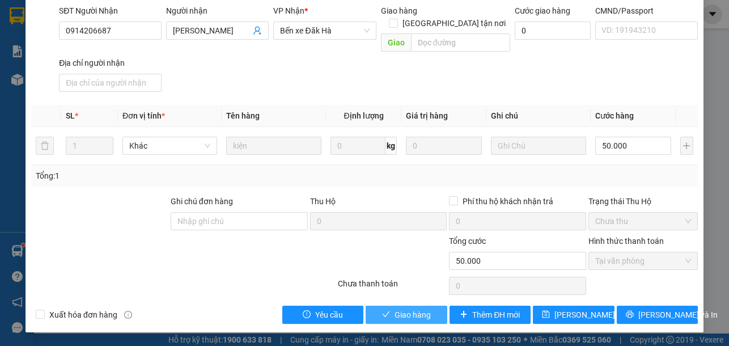
click at [396, 321] on button "Giao hàng" at bounding box center [406, 315] width 81 height 18
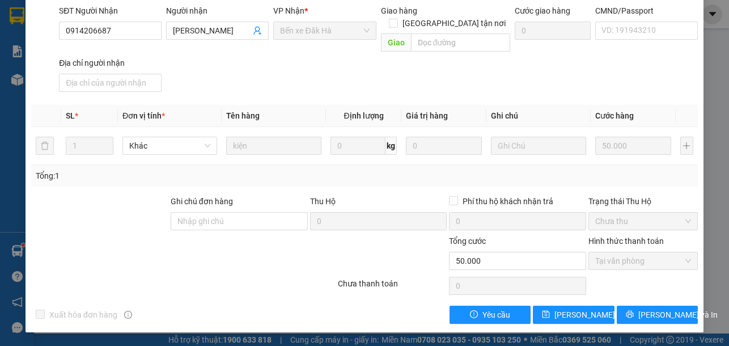
scroll to position [0, 0]
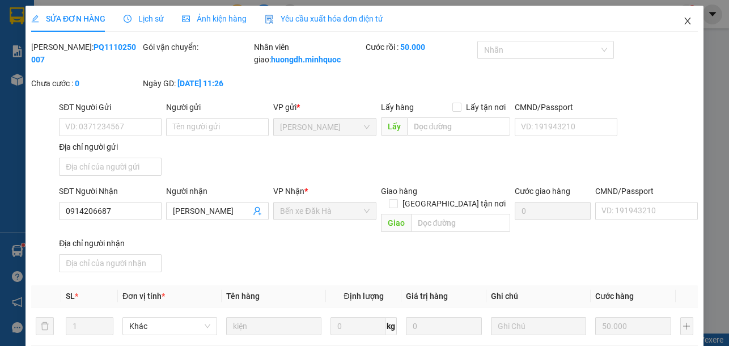
click at [683, 22] on icon "close" at bounding box center [687, 20] width 9 height 9
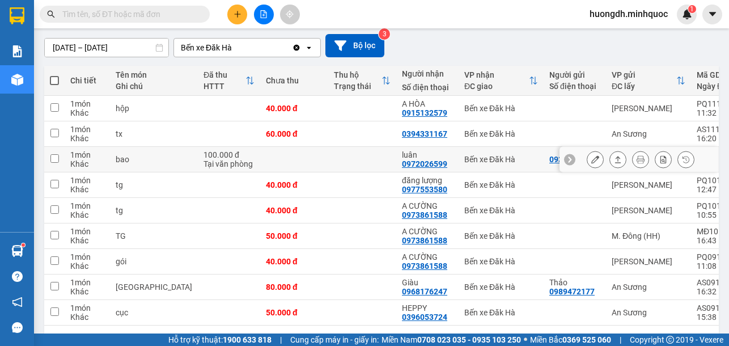
scroll to position [113, 0]
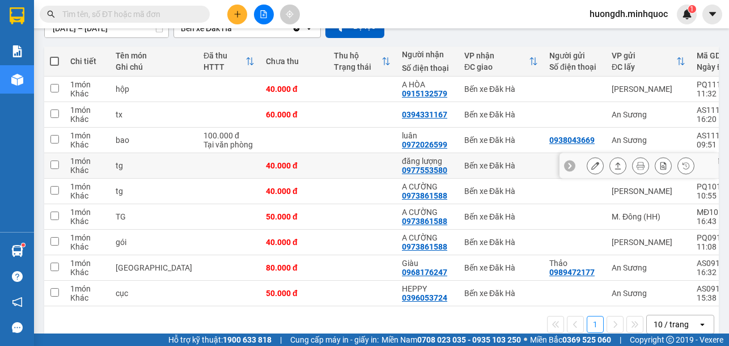
click at [587, 170] on button at bounding box center [595, 166] width 16 height 20
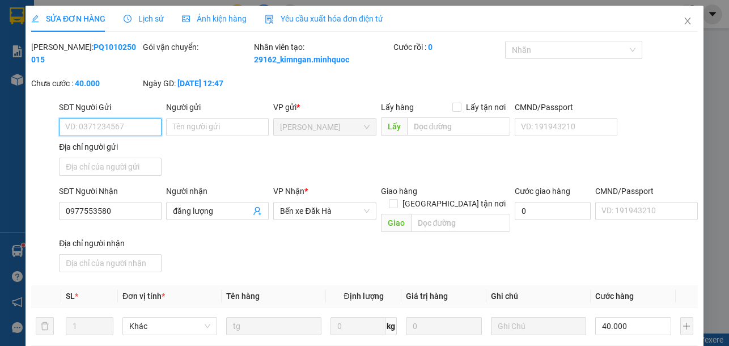
type input "0977553580"
type input "đăng lượng"
type input "0"
type input "40.000"
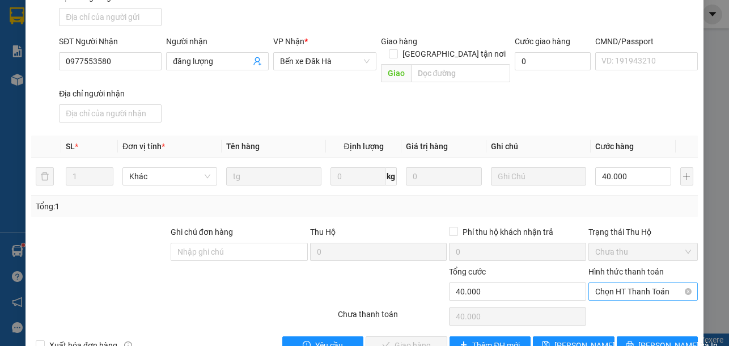
click at [623, 284] on span "Chọn HT Thanh Toán" at bounding box center [643, 291] width 96 height 17
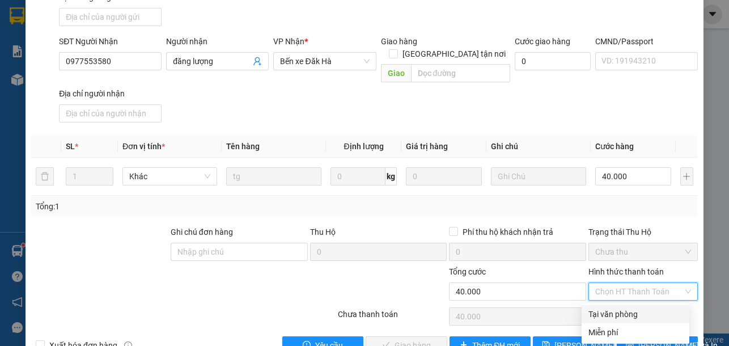
click at [612, 312] on div "Tại văn phòng" at bounding box center [636, 314] width 94 height 12
type input "0"
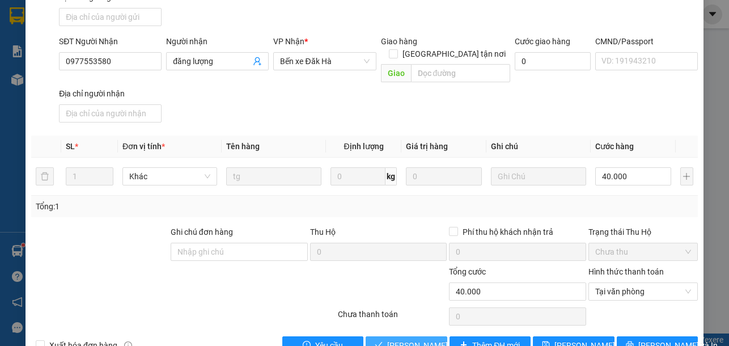
click at [400, 342] on span "[PERSON_NAME] và Giao hàng" at bounding box center [441, 345] width 109 height 12
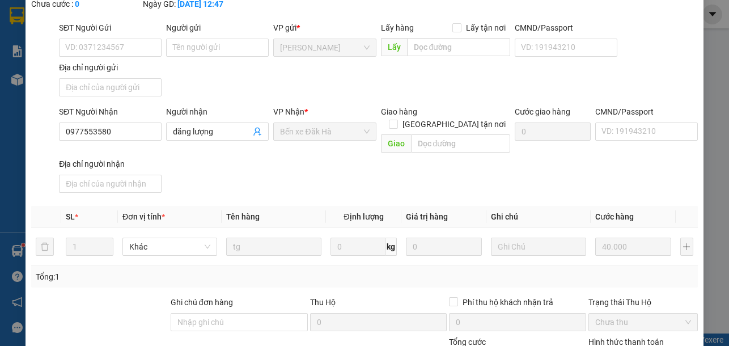
scroll to position [0, 0]
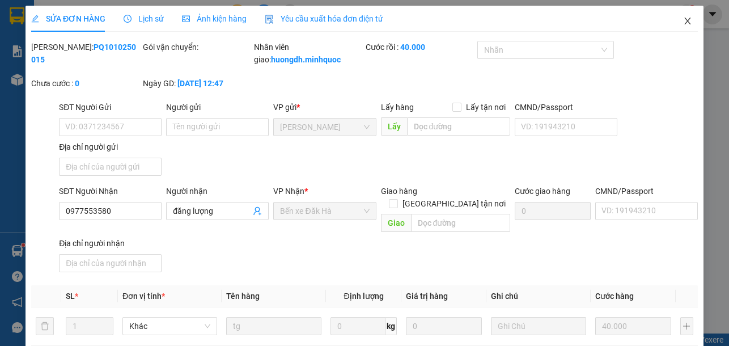
click at [683, 23] on icon "close" at bounding box center [687, 20] width 9 height 9
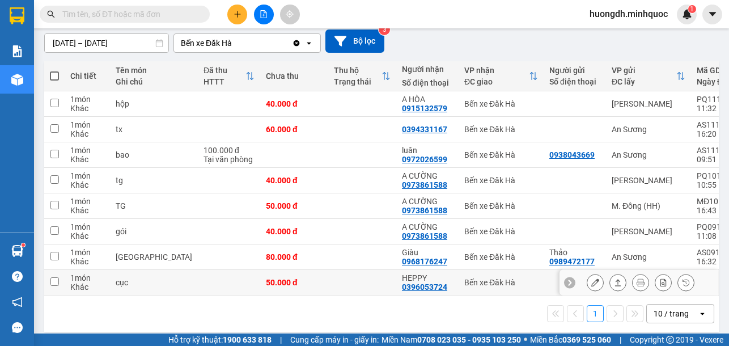
scroll to position [112, 0]
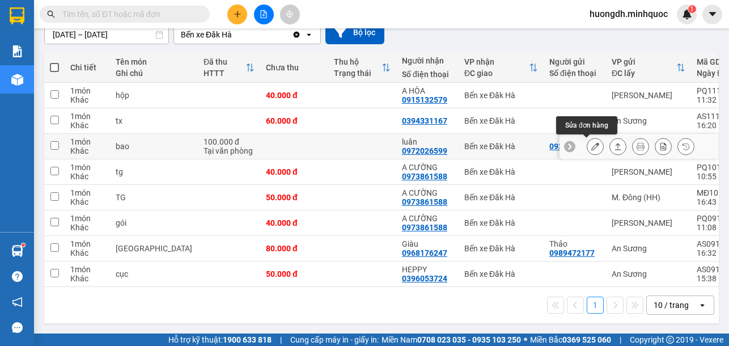
click at [591, 142] on icon at bounding box center [595, 146] width 8 height 8
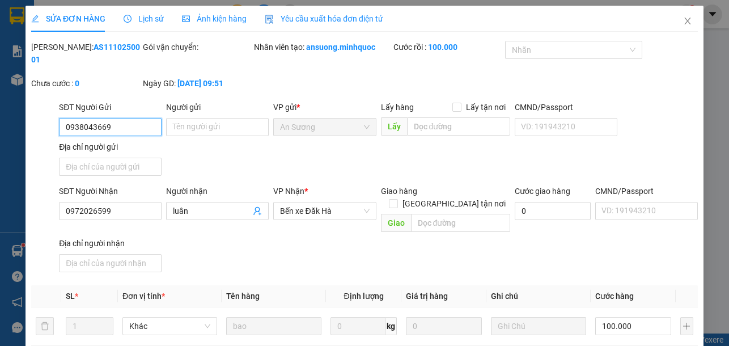
type input "0938043669"
type input "0972026599"
type input "luân"
type input "0"
type input "100.000"
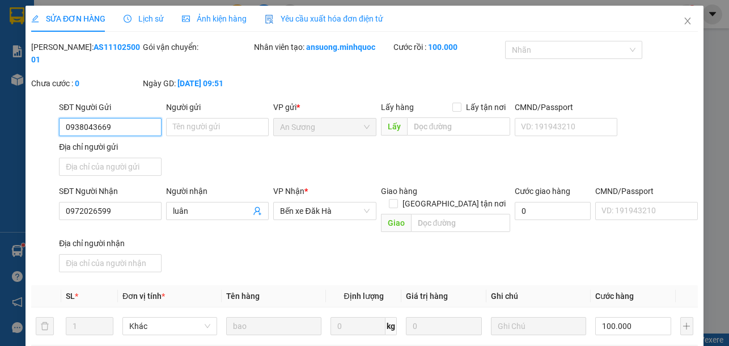
scroll to position [150, 0]
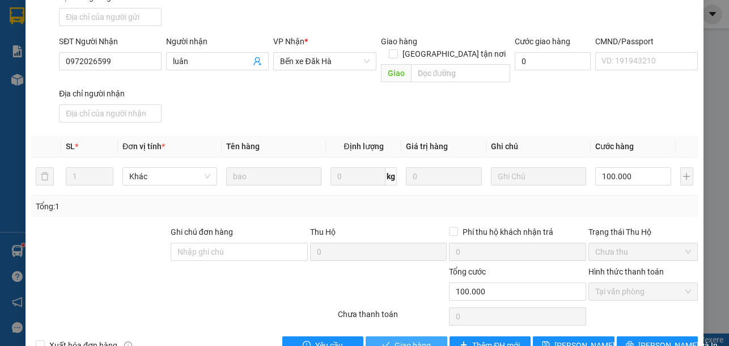
click at [396, 339] on span "Giao hàng" at bounding box center [413, 345] width 36 height 12
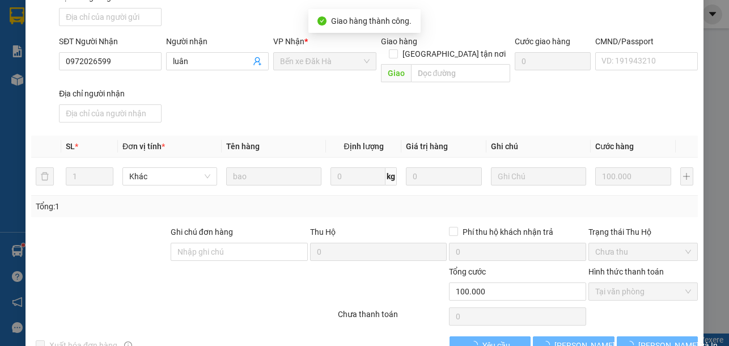
scroll to position [12, 0]
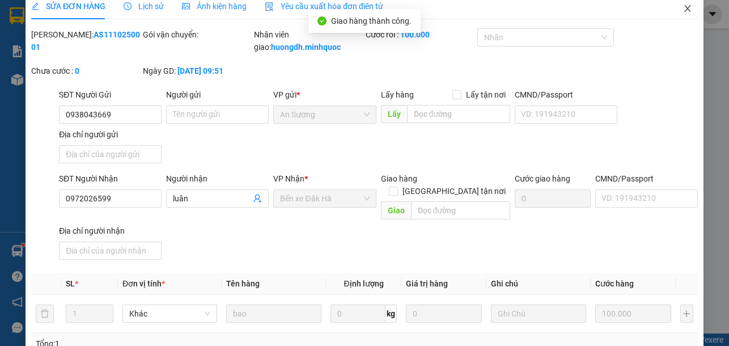
click at [683, 8] on icon "close" at bounding box center [687, 8] width 9 height 9
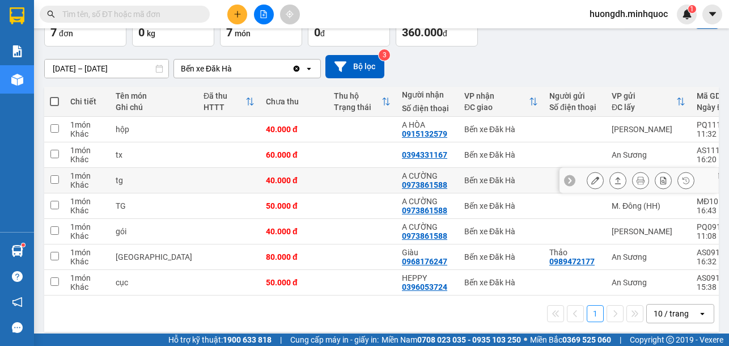
scroll to position [86, 0]
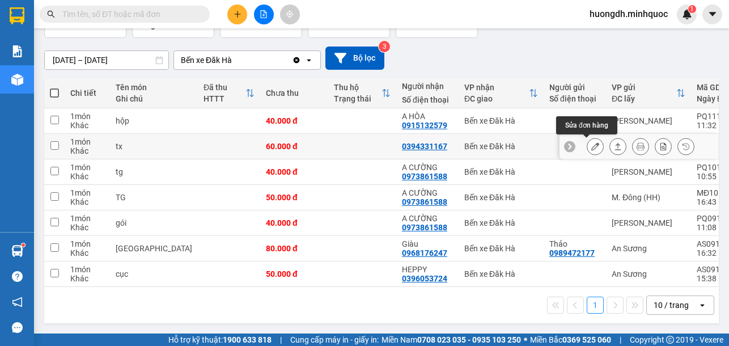
click at [587, 140] on button at bounding box center [595, 147] width 16 height 20
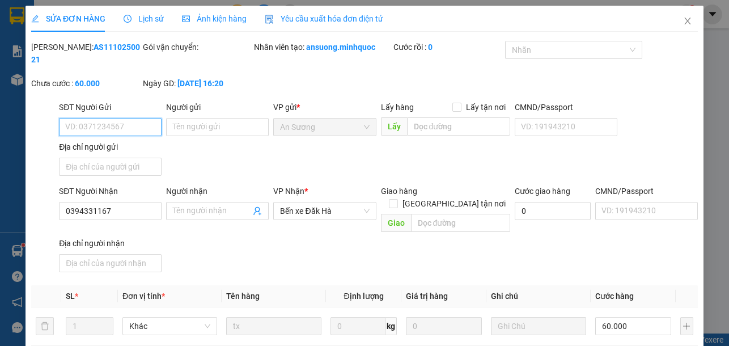
type input "0394331167"
type input "0"
type input "60.000"
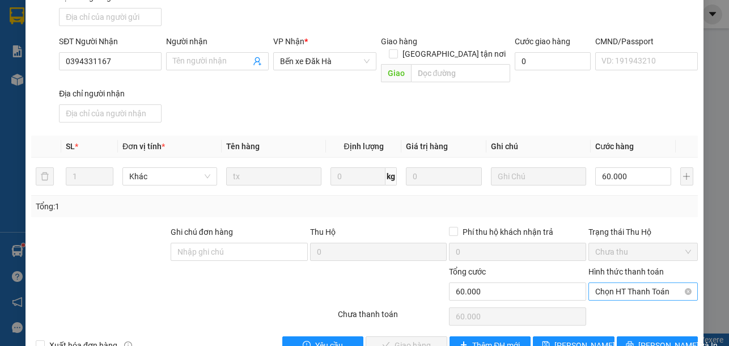
click at [619, 283] on span "Chọn HT Thanh Toán" at bounding box center [643, 291] width 96 height 17
click at [615, 306] on div "Tại văn phòng" at bounding box center [636, 301] width 94 height 12
type input "0"
click at [395, 339] on span "[PERSON_NAME] và Giao hàng" at bounding box center [441, 345] width 109 height 12
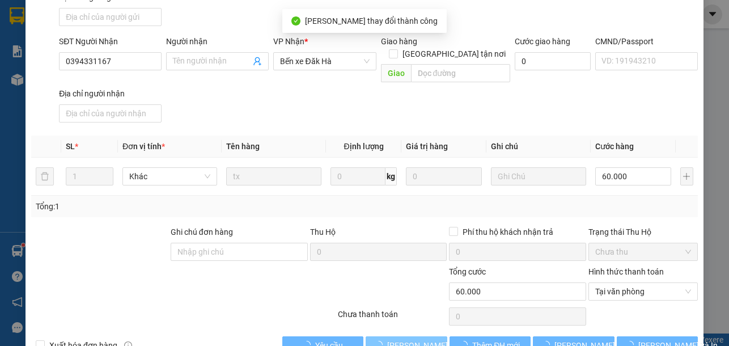
scroll to position [0, 0]
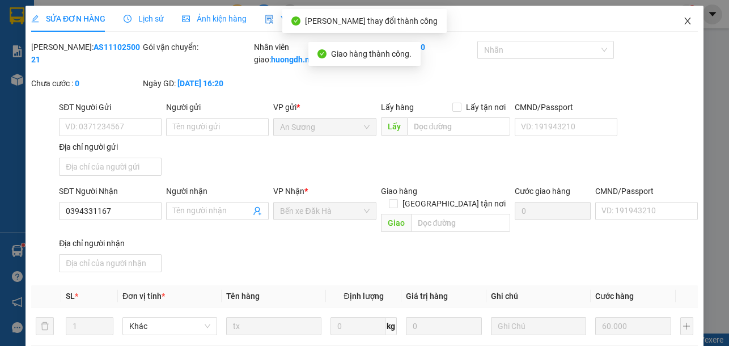
click at [683, 20] on icon "close" at bounding box center [687, 20] width 9 height 9
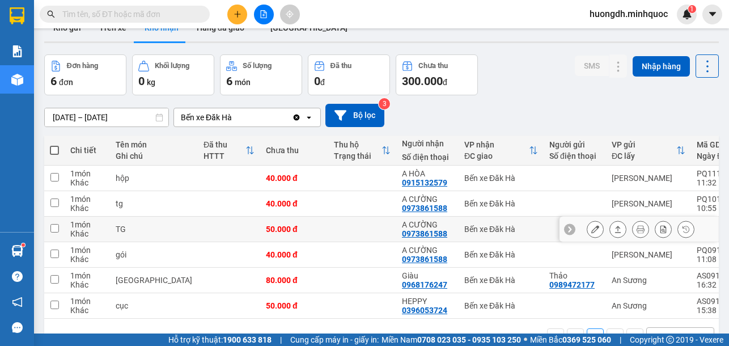
scroll to position [61, 0]
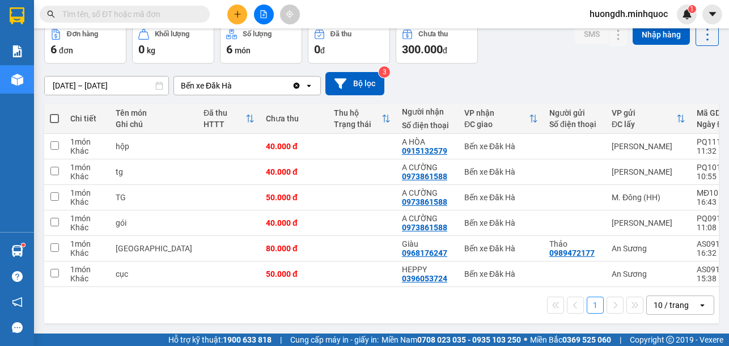
click at [98, 77] on input "[DATE] – [DATE]" at bounding box center [107, 86] width 124 height 18
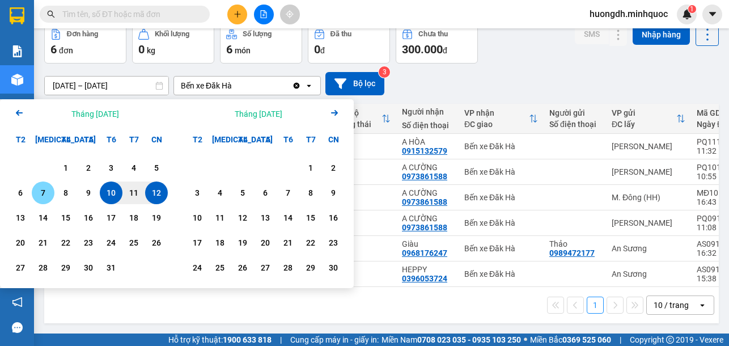
click at [40, 187] on div "7" at bounding box center [43, 193] width 16 height 14
click at [156, 189] on div "12" at bounding box center [157, 193] width 16 height 14
type input "[DATE] – [DATE]"
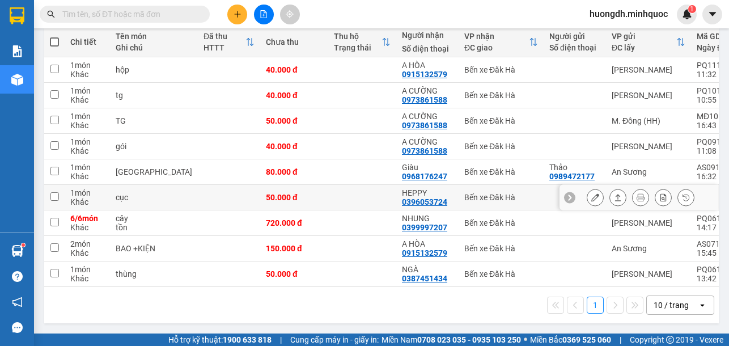
scroll to position [137, 0]
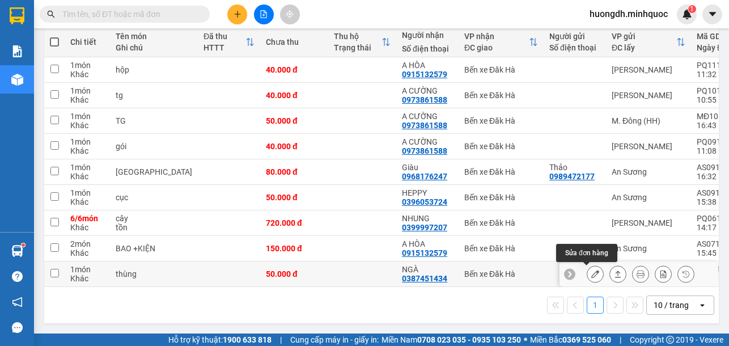
click at [591, 270] on icon at bounding box center [595, 274] width 8 height 8
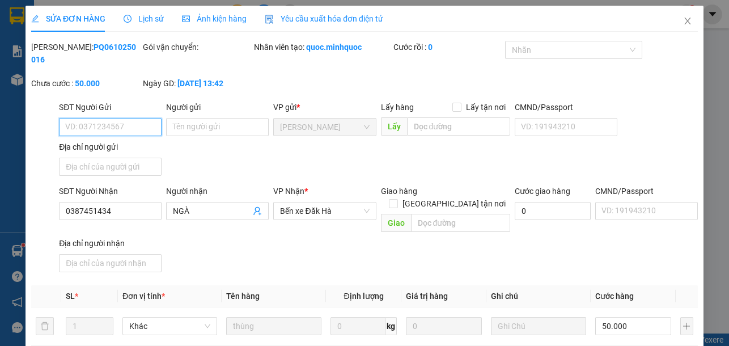
type input "0387451434"
type input "NGÀ"
type input "0"
type input "50.000"
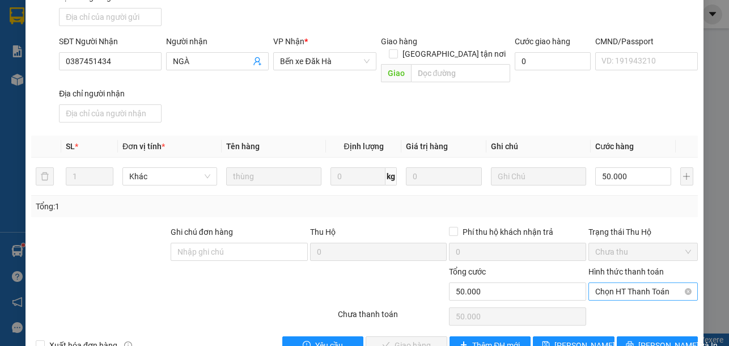
drag, startPoint x: 599, startPoint y: 280, endPoint x: 601, endPoint y: 286, distance: 7.0
click at [599, 283] on span "Chọn HT Thanh Toán" at bounding box center [643, 291] width 96 height 17
click at [600, 301] on div "Tại văn phòng" at bounding box center [636, 301] width 94 height 12
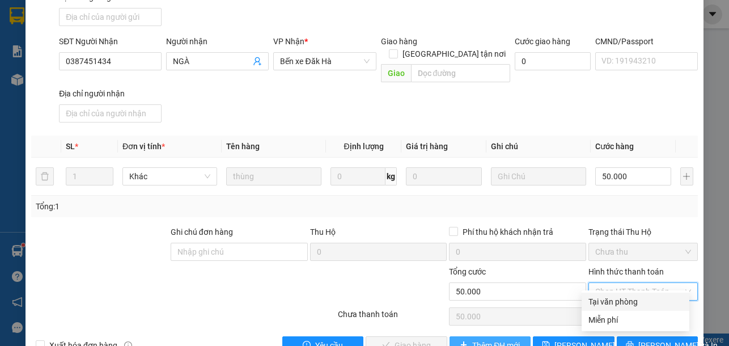
type input "0"
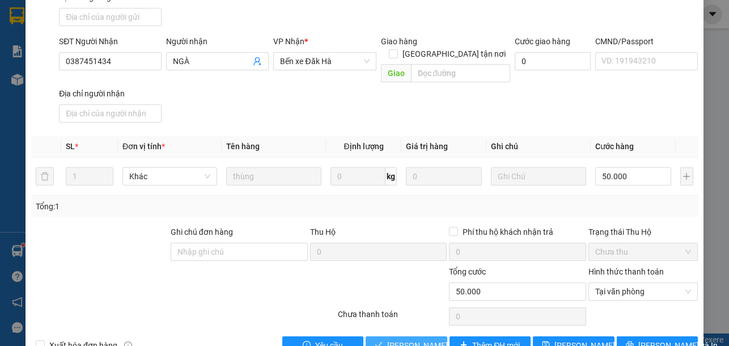
click at [395, 339] on span "[PERSON_NAME] và Giao hàng" at bounding box center [441, 345] width 109 height 12
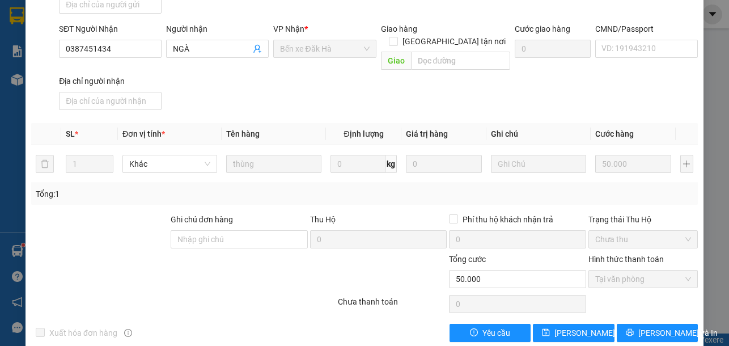
scroll to position [0, 0]
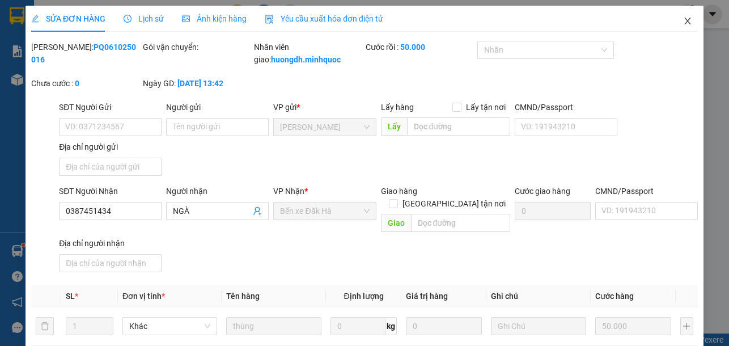
click at [683, 23] on icon "close" at bounding box center [687, 20] width 9 height 9
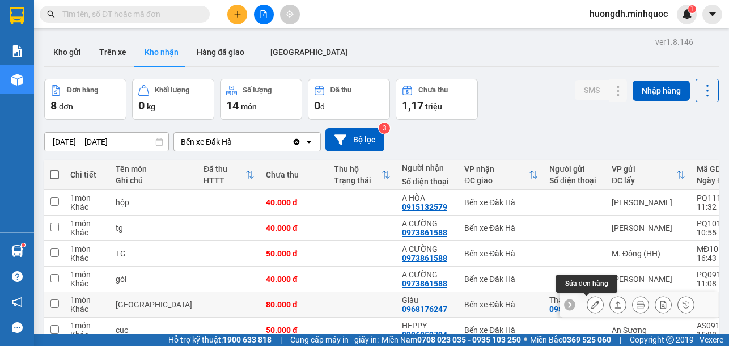
click at [591, 306] on icon at bounding box center [595, 305] width 8 height 8
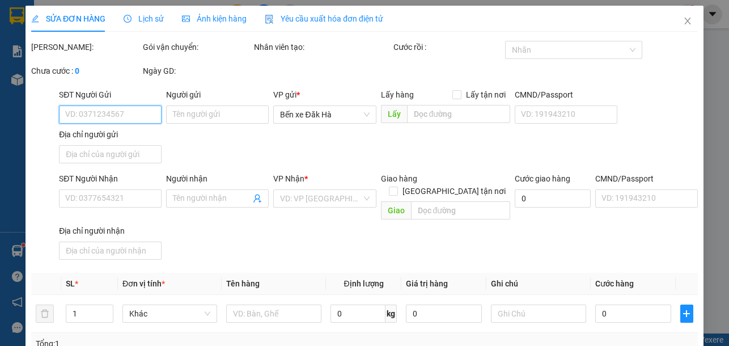
type input "0989472177"
type input "Thảo"
type input "0968176247"
type input "Giàu"
type input "0"
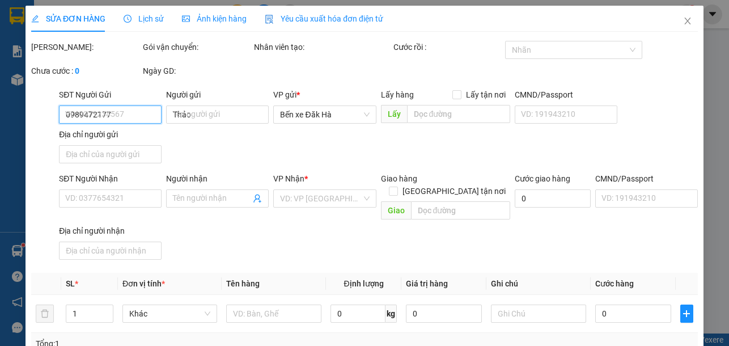
type input "80.000"
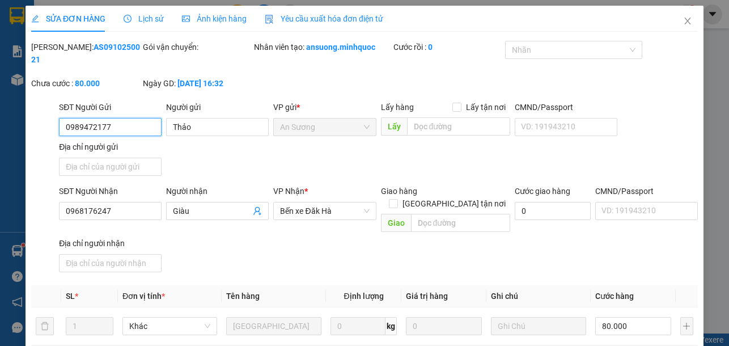
scroll to position [155, 0]
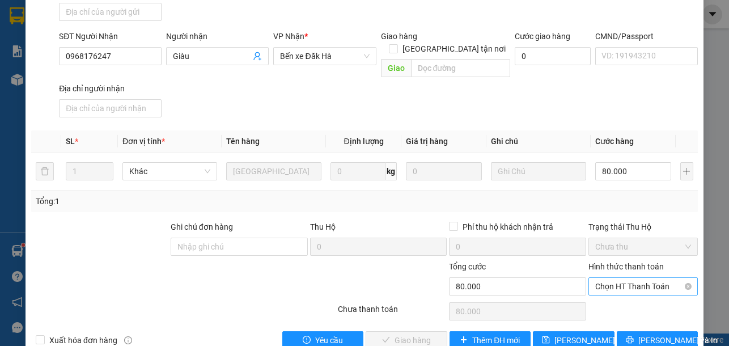
click at [626, 278] on span "Chọn HT Thanh Toán" at bounding box center [643, 286] width 96 height 17
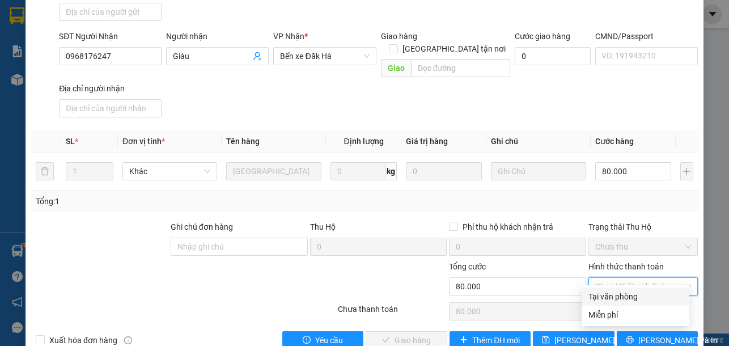
click at [623, 297] on div "Tại văn phòng" at bounding box center [636, 296] width 94 height 12
type input "0"
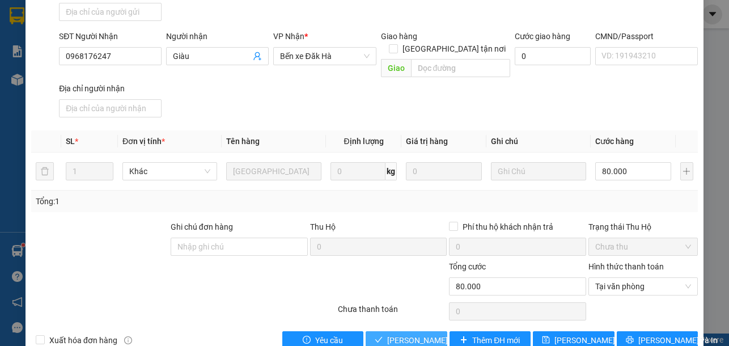
click at [414, 334] on span "[PERSON_NAME] và Giao hàng" at bounding box center [441, 340] width 109 height 12
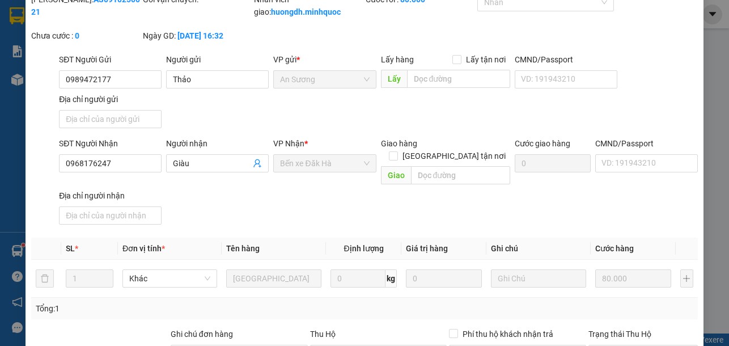
scroll to position [0, 0]
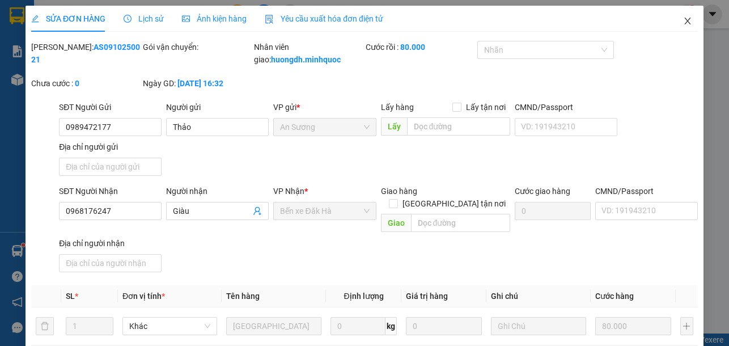
click at [683, 19] on icon "close" at bounding box center [687, 20] width 9 height 9
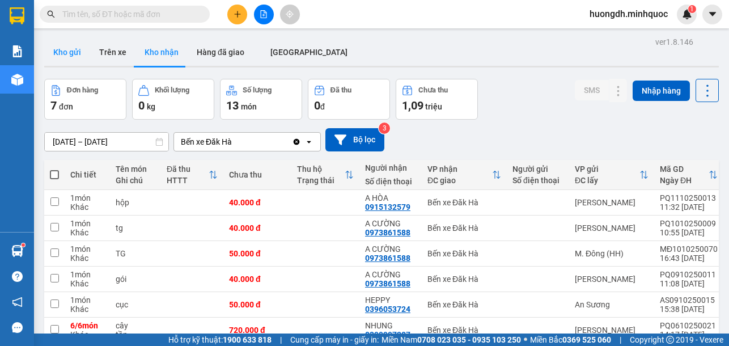
click at [80, 54] on button "Kho gửi" at bounding box center [67, 52] width 46 height 27
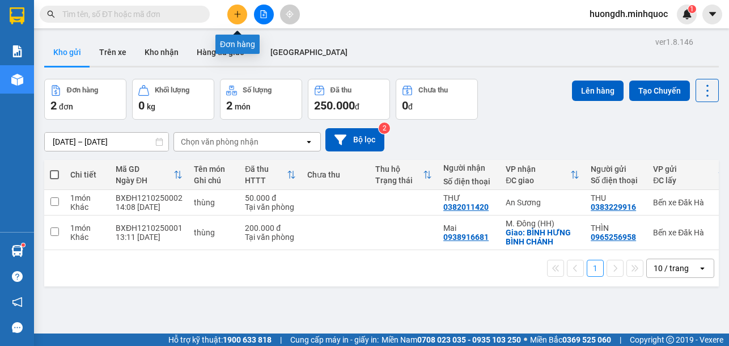
click at [236, 10] on icon "plus" at bounding box center [238, 14] width 8 height 8
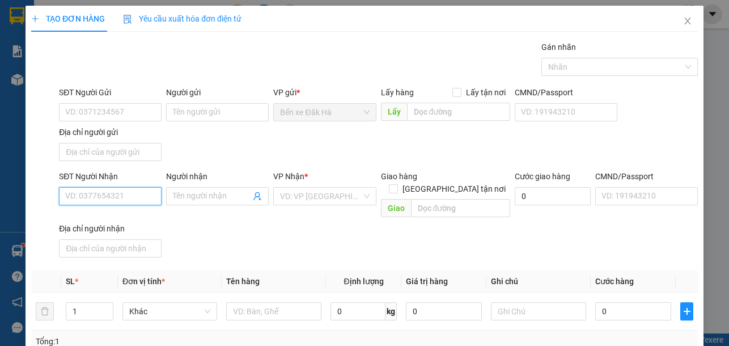
click at [100, 197] on input "SĐT Người Nhận" at bounding box center [110, 196] width 103 height 18
type input "0945231234"
click at [122, 219] on div "0945231234 - 1k" at bounding box center [109, 219] width 88 height 12
type input "1k"
type input "0945231234"
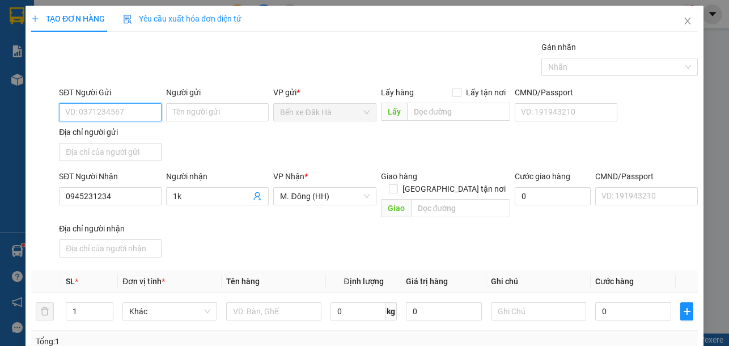
click at [115, 113] on input "SĐT Người Gửi" at bounding box center [110, 112] width 103 height 18
click at [142, 139] on div "0343102219 - Trường" at bounding box center [109, 135] width 88 height 12
type input "0343102219"
type input "Trường"
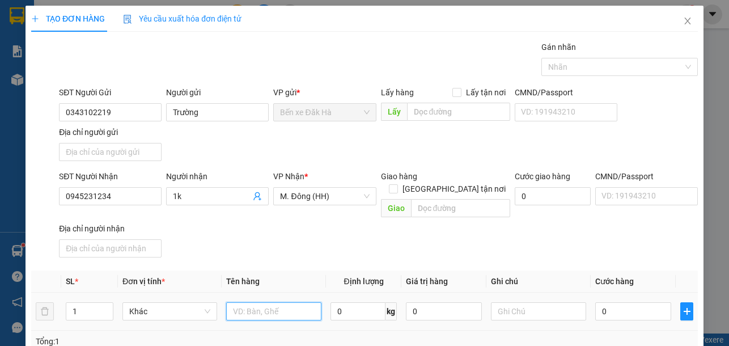
click at [267, 302] on input "text" at bounding box center [273, 311] width 95 height 18
type input "cục"
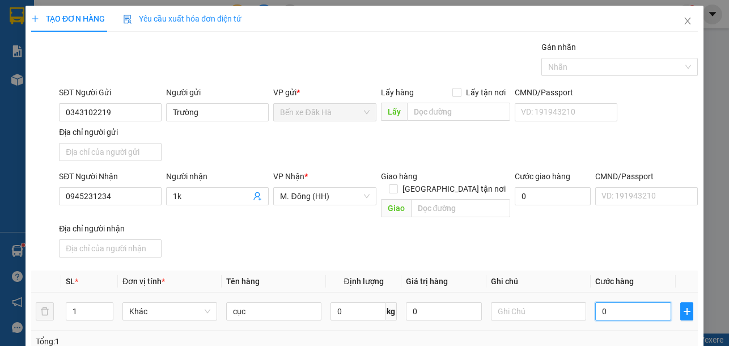
click at [625, 302] on input "0" at bounding box center [633, 311] width 76 height 18
type input "3"
type input "30"
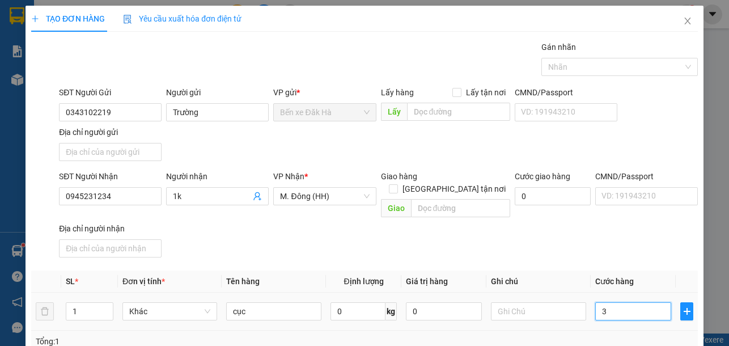
type input "30"
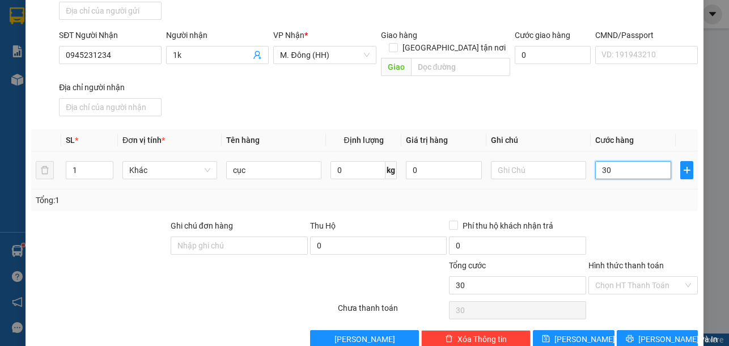
scroll to position [153, 0]
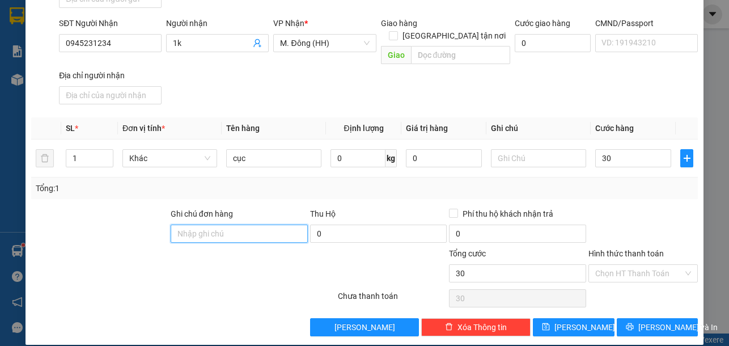
type input "30.000"
click at [226, 226] on input "Ghi chú đơn hàng" at bounding box center [239, 234] width 137 height 18
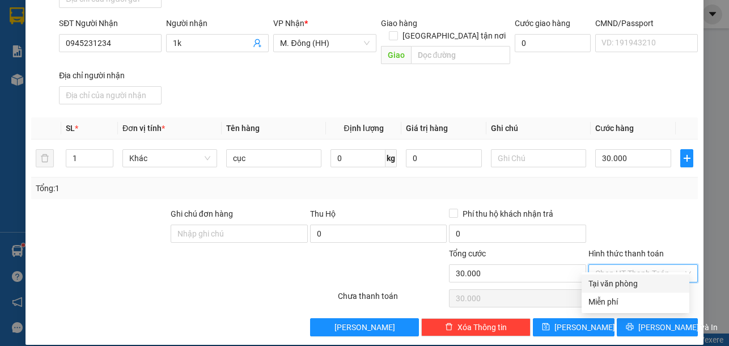
click at [638, 265] on input "Hình thức thanh toán" at bounding box center [639, 273] width 88 height 17
click at [637, 280] on div "Tại văn phòng" at bounding box center [636, 283] width 94 height 12
type input "0"
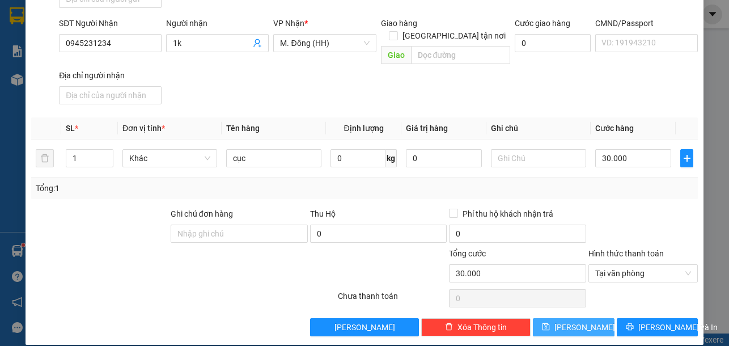
click at [570, 321] on span "[PERSON_NAME]" at bounding box center [585, 327] width 61 height 12
type input "0"
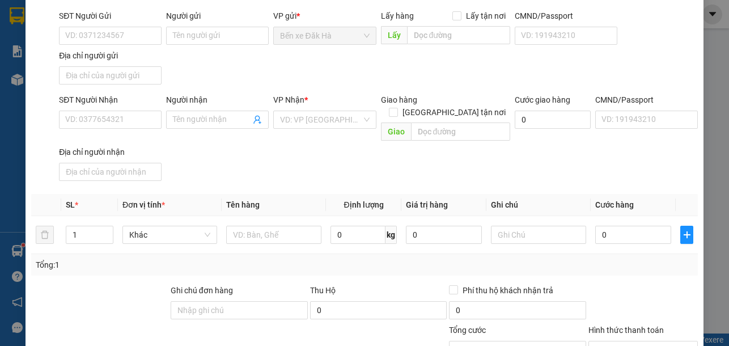
scroll to position [0, 0]
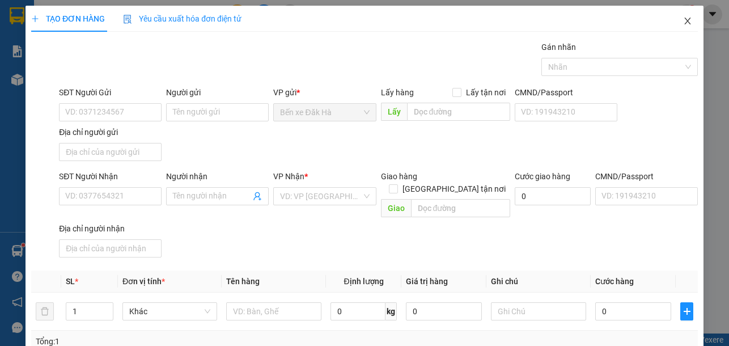
click at [683, 24] on icon "close" at bounding box center [687, 20] width 9 height 9
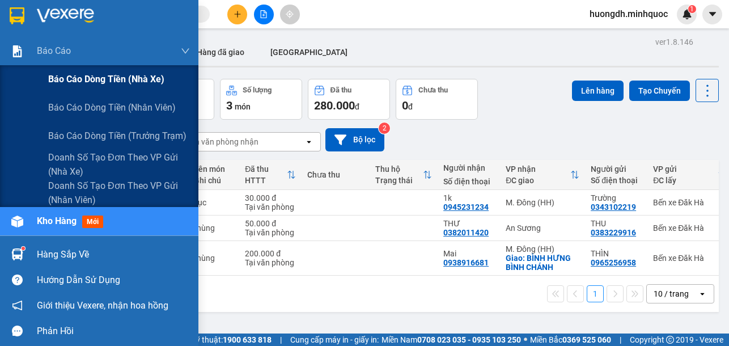
click at [65, 82] on span "Báo cáo dòng tiền (nhà xe)" at bounding box center [106, 79] width 116 height 14
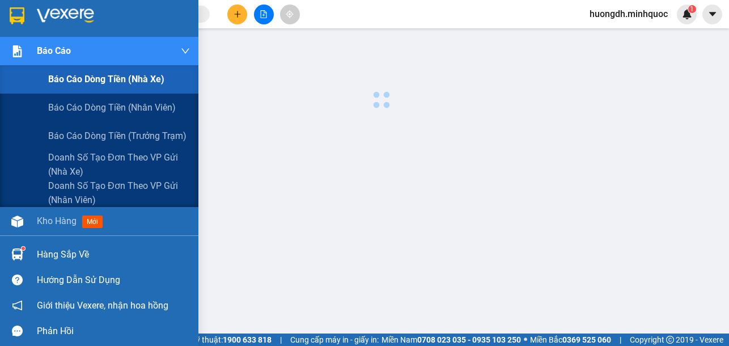
click at [54, 83] on span "Báo cáo dòng tiền (nhà xe)" at bounding box center [106, 79] width 116 height 14
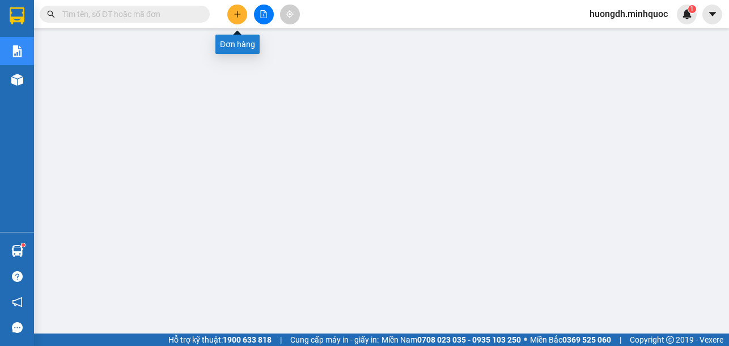
click at [230, 14] on button at bounding box center [237, 15] width 20 height 20
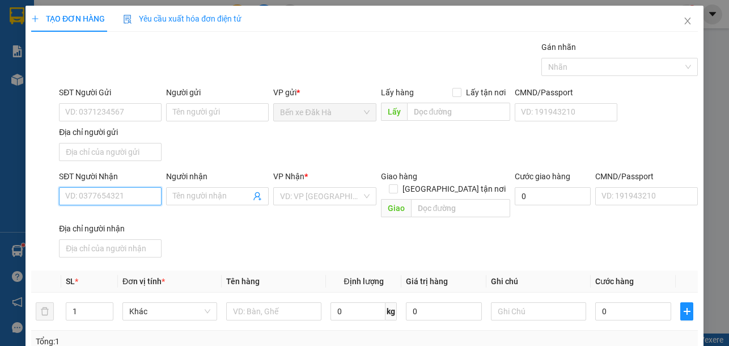
click at [105, 197] on input "SĐT Người Nhận" at bounding box center [110, 196] width 103 height 18
click at [81, 201] on input "SĐT Người Nhận" at bounding box center [110, 196] width 103 height 18
click at [104, 221] on div "0886456992 - PHƯƠNG" at bounding box center [109, 219] width 88 height 12
type input "0886456992"
type input "PHƯƠNG"
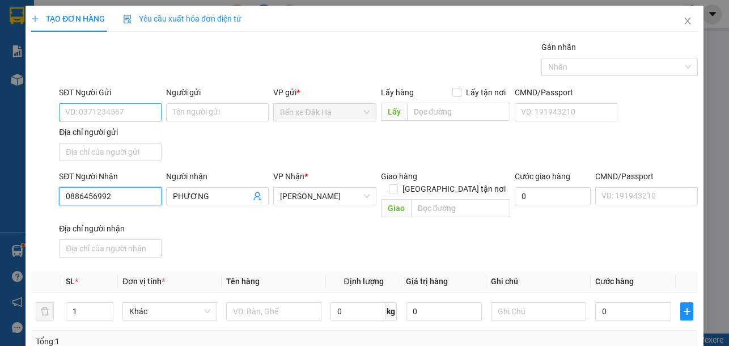
type input "0886456992"
click at [99, 109] on input "SĐT Người Gửi" at bounding box center [110, 112] width 103 height 18
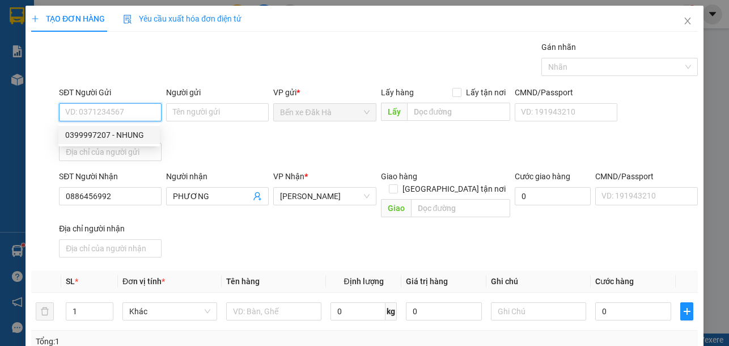
click at [111, 132] on div "0399997207 - NHUNG" at bounding box center [109, 135] width 88 height 12
type input "0399997207"
type input "NHUNG"
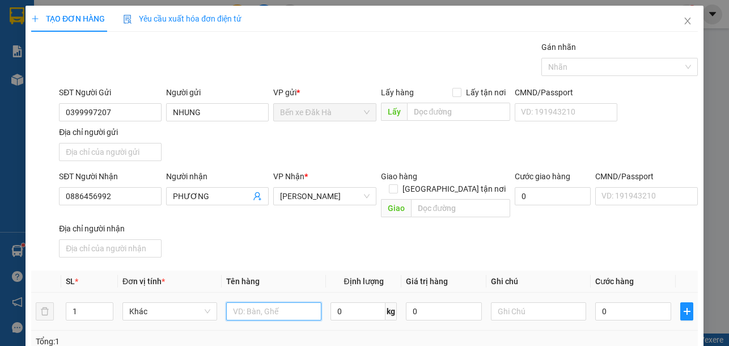
click at [266, 302] on input "text" at bounding box center [273, 311] width 95 height 18
type input "cục"
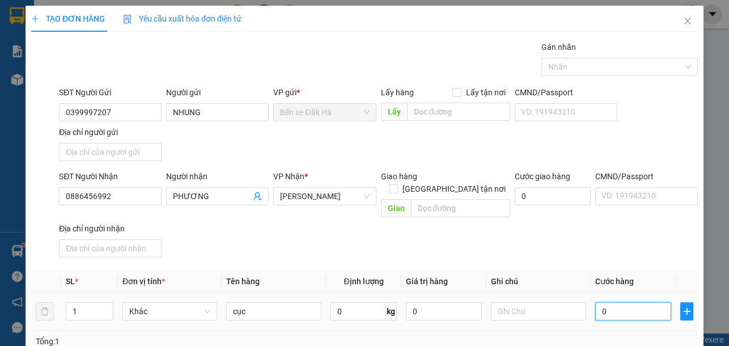
click at [612, 302] on input "0" at bounding box center [633, 311] width 76 height 18
type input "7"
type input "70"
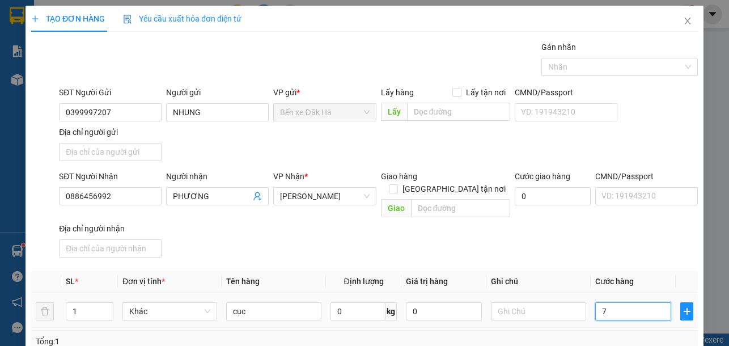
type input "70"
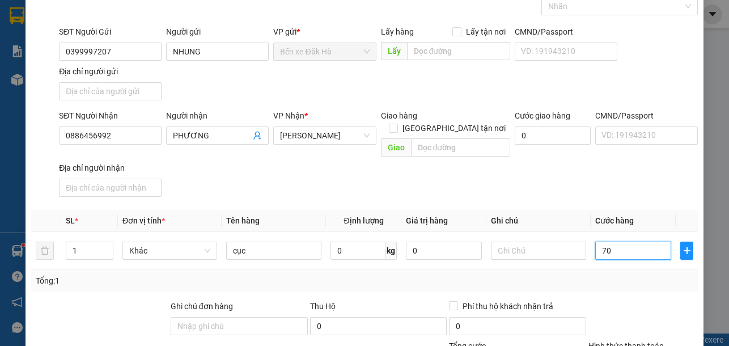
scroll to position [153, 0]
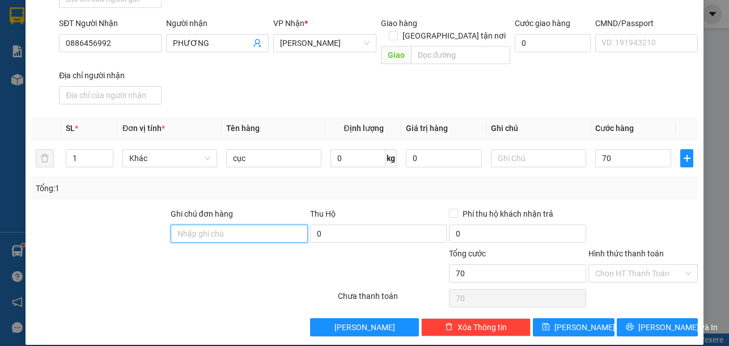
type input "70.000"
click at [231, 225] on input "Ghi chú đơn hàng" at bounding box center [239, 234] width 137 height 18
type input "DH"
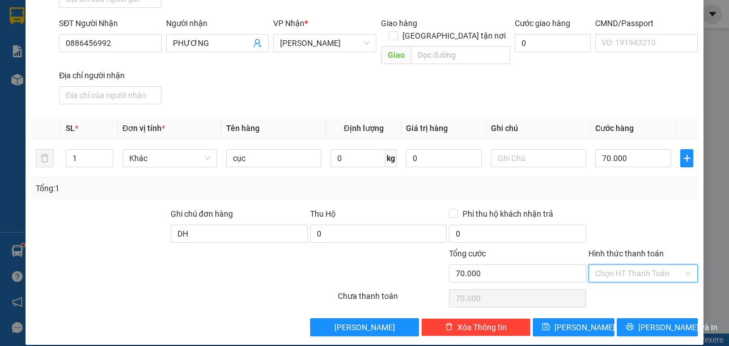
click at [622, 265] on input "Hình thức thanh toán" at bounding box center [639, 273] width 88 height 17
click at [620, 285] on div "Tại văn phòng" at bounding box center [636, 283] width 94 height 12
type input "0"
click at [589, 318] on button "[PERSON_NAME]" at bounding box center [573, 327] width 81 height 18
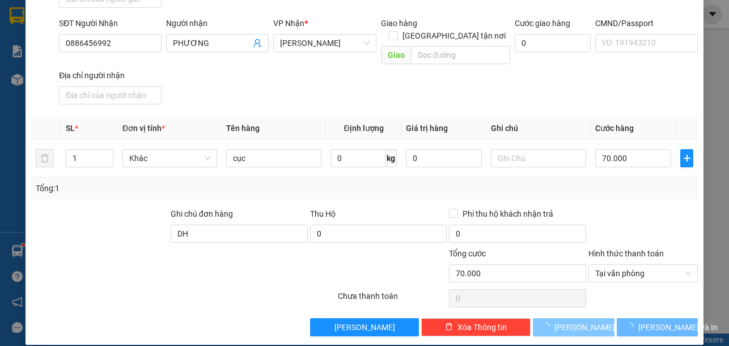
type input "0"
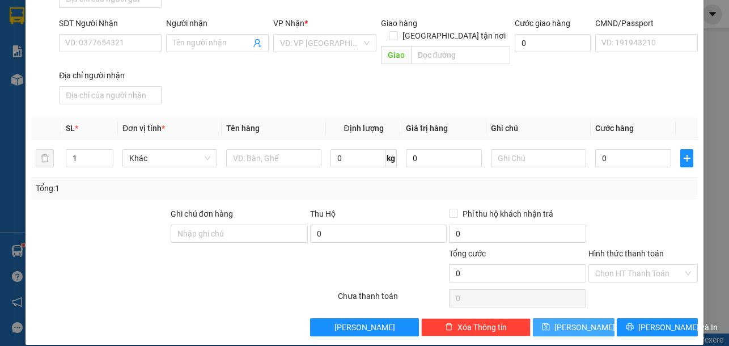
scroll to position [0, 0]
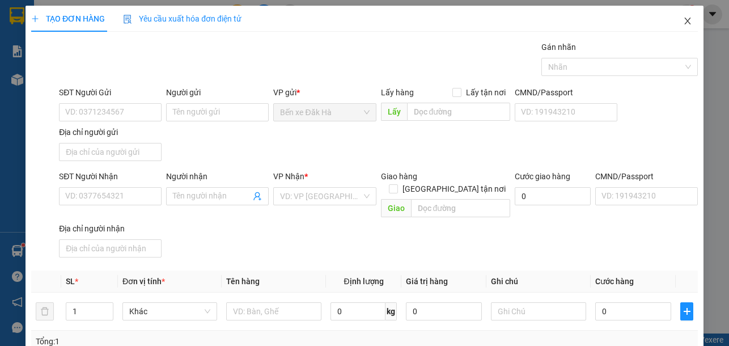
click at [683, 23] on icon "close" at bounding box center [687, 20] width 9 height 9
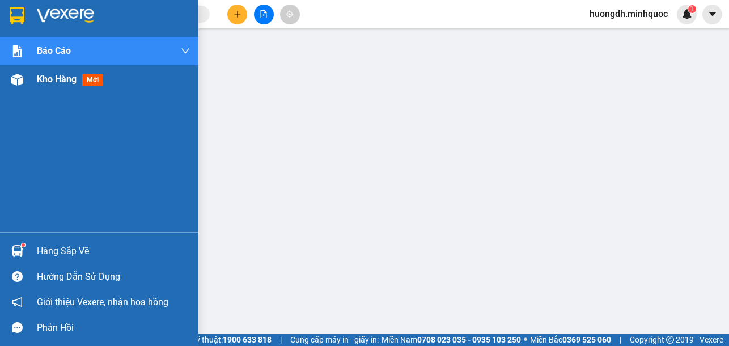
click at [12, 79] on img at bounding box center [17, 80] width 12 height 12
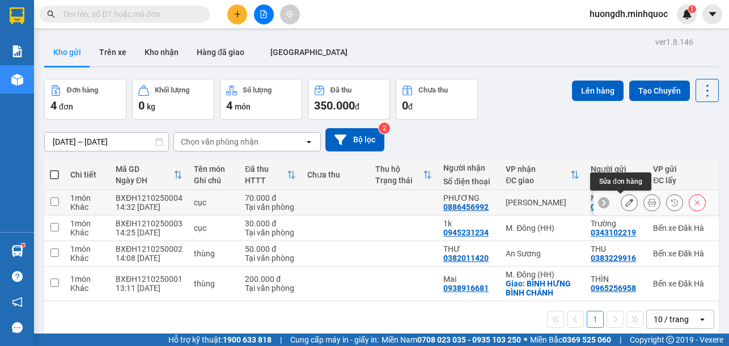
click at [625, 201] on icon at bounding box center [629, 202] width 8 height 8
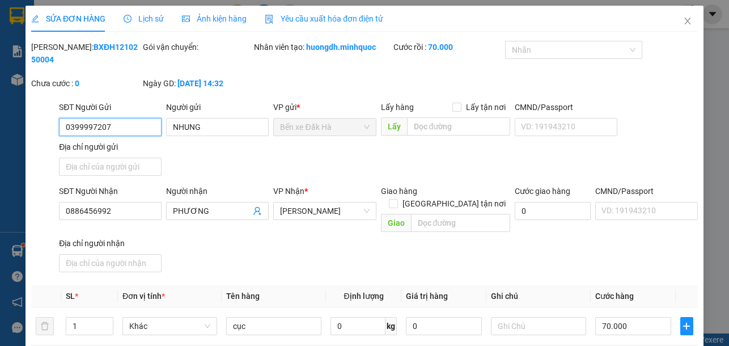
type input "0399997207"
type input "NHUNG"
type input "0886456992"
type input "PHƯƠNG"
type input "DH"
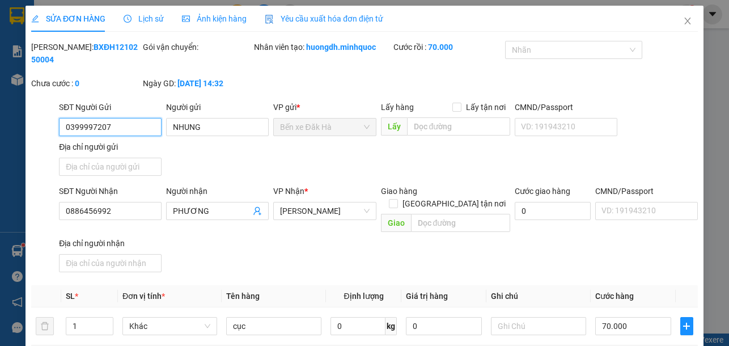
type input "0"
type input "70.000"
click at [397, 199] on input "[GEOGRAPHIC_DATA] tận nơi" at bounding box center [393, 203] width 8 height 8
checkbox input "true"
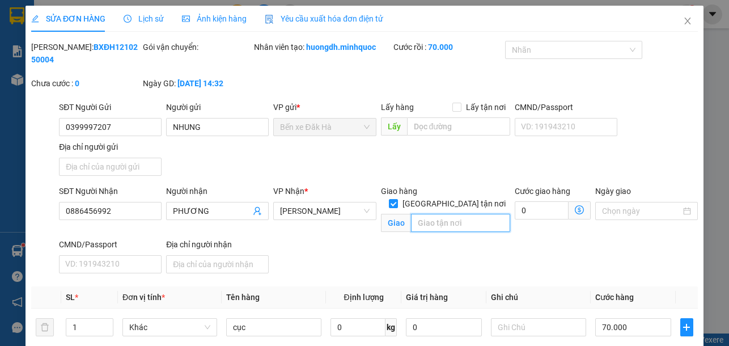
click at [443, 214] on input "text" at bounding box center [460, 223] width 99 height 18
type input "p Tân Sơn Nhì.Q [GEOGRAPHIC_DATA]"
click at [536, 206] on input "0" at bounding box center [542, 210] width 54 height 18
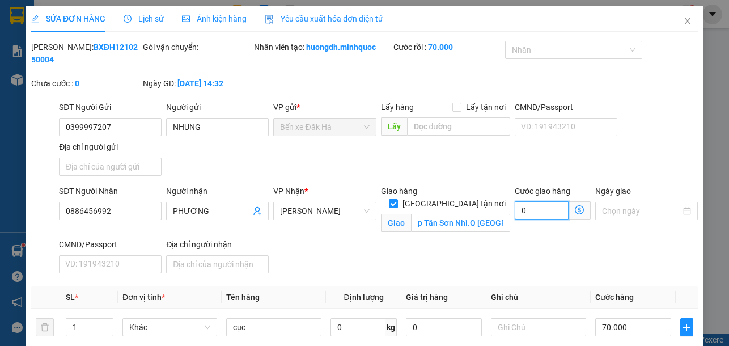
type input "70.005"
type input "5"
type input "70.050"
type input "50"
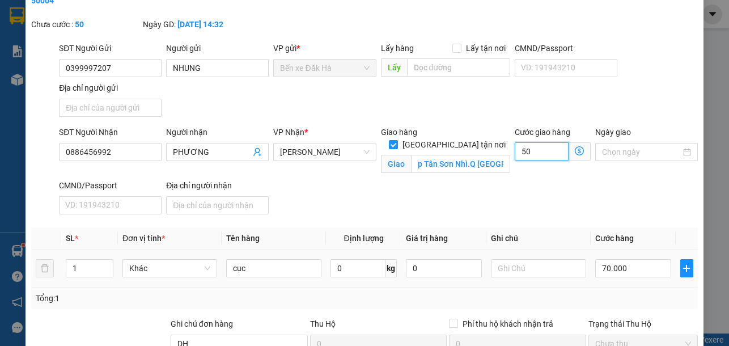
scroll to position [170, 0]
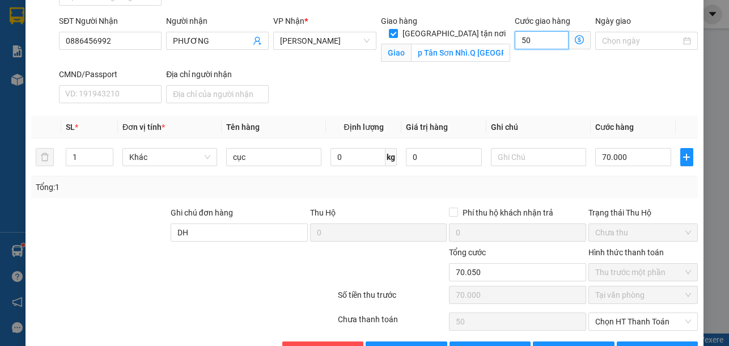
type input "50"
type input "120.000"
type input "50.000"
click at [550, 194] on div "Tổng: 1" at bounding box center [364, 187] width 667 height 22
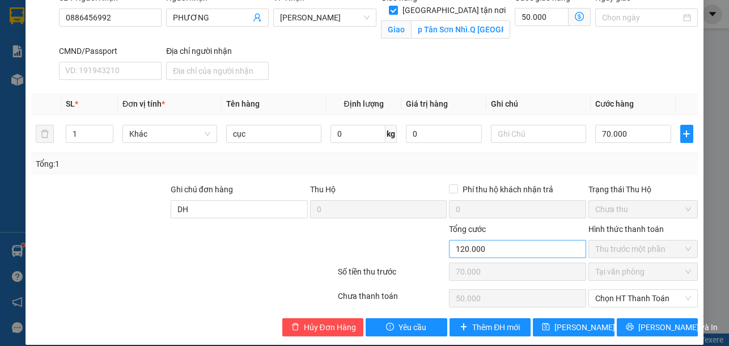
scroll to position [206, 0]
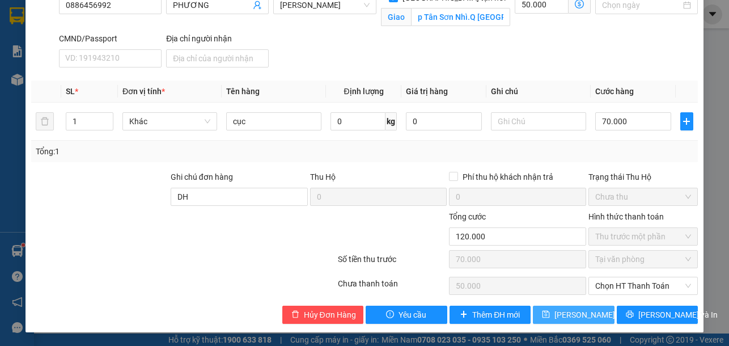
click at [581, 313] on span "[PERSON_NAME] thay đổi" at bounding box center [600, 314] width 91 height 12
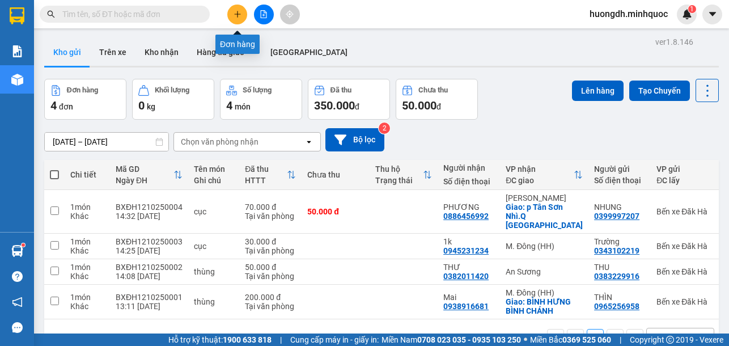
click at [238, 16] on icon "plus" at bounding box center [238, 14] width 8 height 8
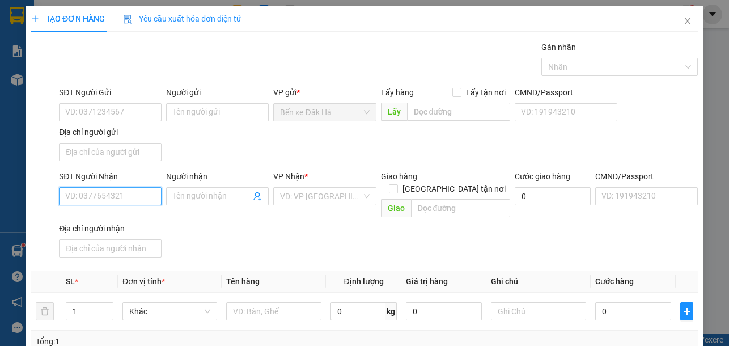
click at [130, 198] on input "SĐT Người Nhận" at bounding box center [110, 196] width 103 height 18
type input "0365761143"
click at [148, 215] on div "0365761143 - HÀ" at bounding box center [109, 219] width 88 height 12
type input "HÀ"
type input "0365761143"
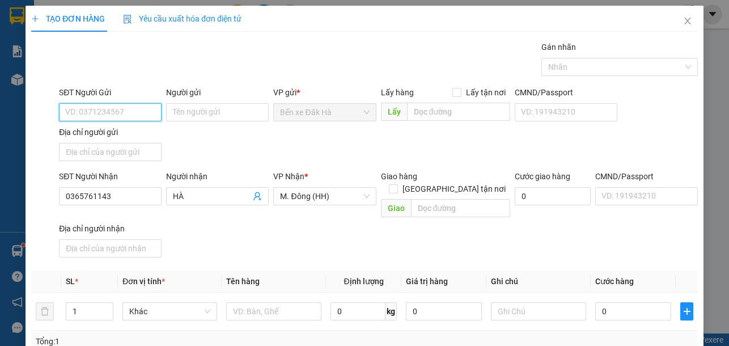
click at [129, 114] on input "SĐT Người Gửi" at bounding box center [110, 112] width 103 height 18
click at [129, 138] on div "0349025451 - [GEOGRAPHIC_DATA]" at bounding box center [129, 135] width 128 height 12
type input "0349025451"
type input "ĐỨC"
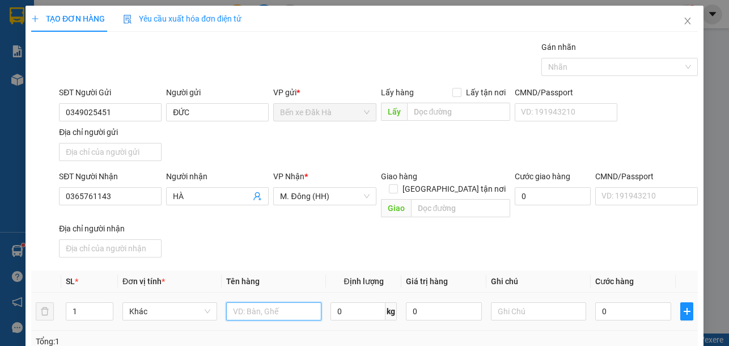
click at [265, 302] on input "text" at bounding box center [273, 311] width 95 height 18
type input "thùng"
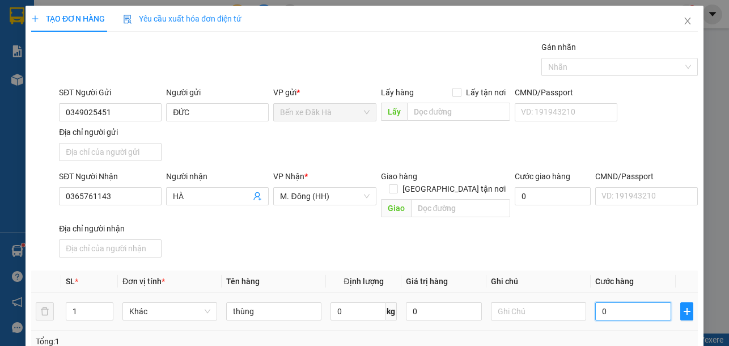
click at [604, 302] on input "0" at bounding box center [633, 311] width 76 height 18
type input "6"
type input "60"
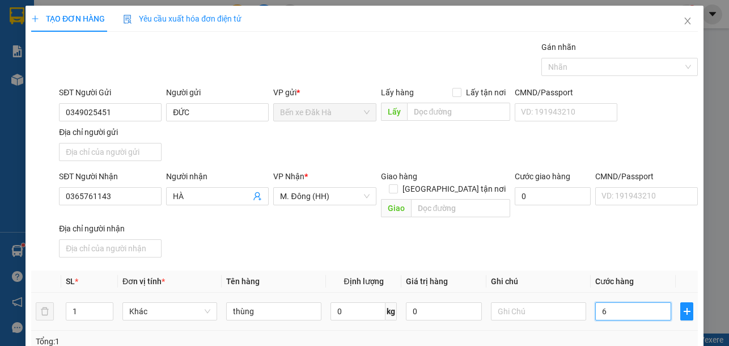
type input "60"
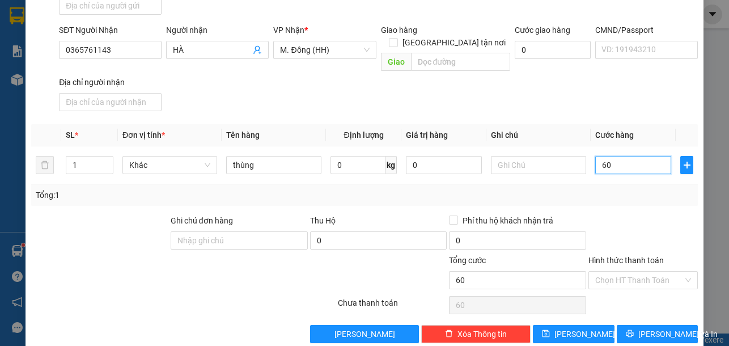
scroll to position [153, 0]
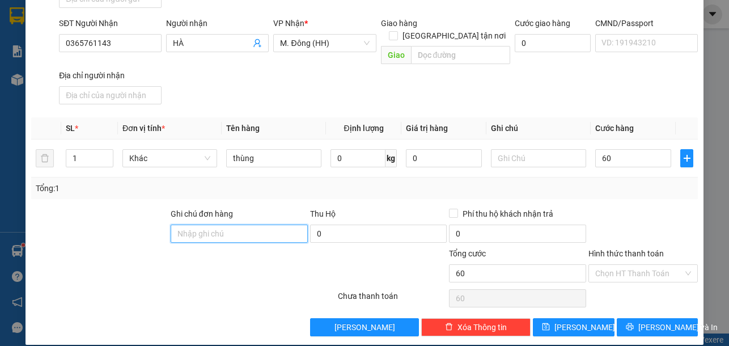
type input "60.000"
click at [268, 225] on input "Ghi chú đơn hàng" at bounding box center [239, 234] width 137 height 18
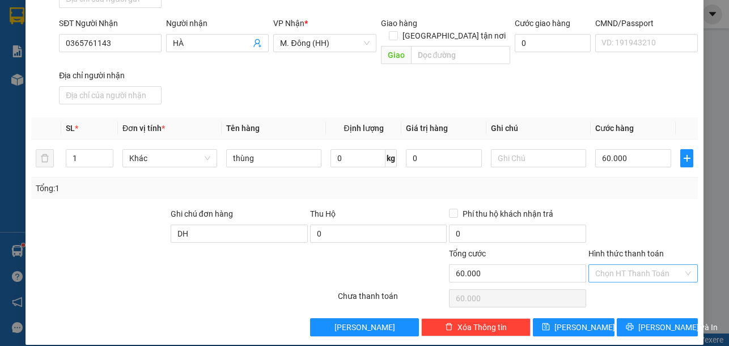
click at [615, 265] on input "Hình thức thanh toán" at bounding box center [639, 273] width 88 height 17
click at [617, 280] on div "Tại văn phòng" at bounding box center [636, 283] width 94 height 12
click at [599, 318] on button "[PERSON_NAME]" at bounding box center [573, 327] width 81 height 18
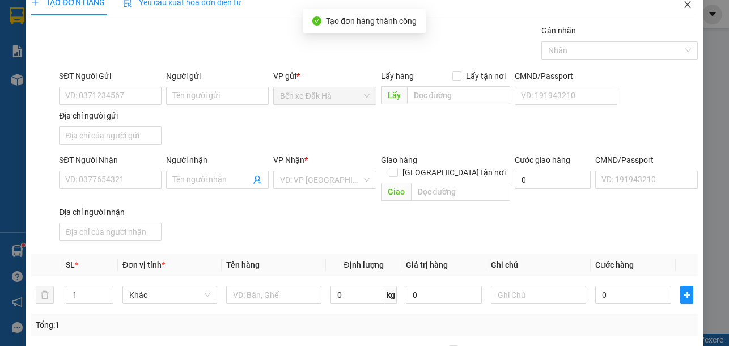
scroll to position [0, 0]
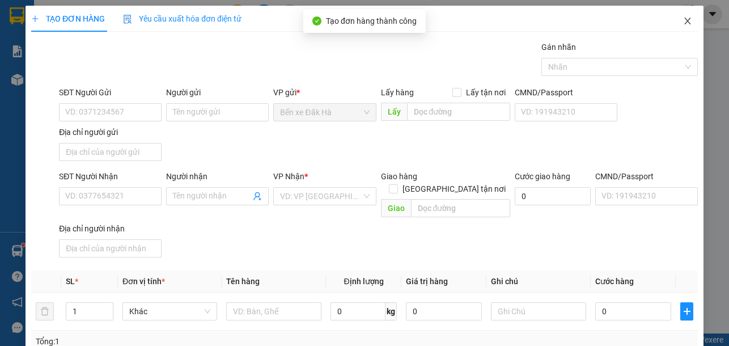
click at [683, 20] on icon "close" at bounding box center [687, 20] width 9 height 9
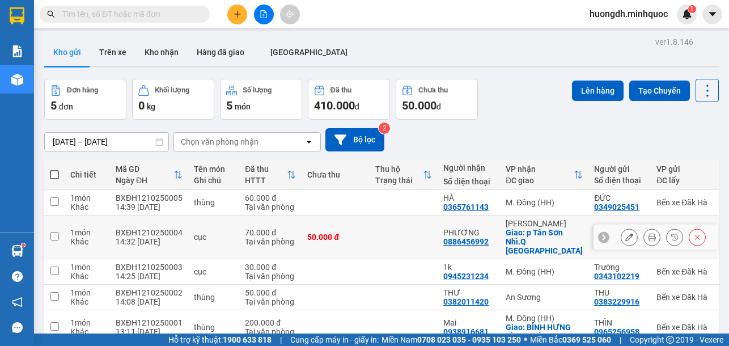
click at [625, 235] on icon at bounding box center [629, 237] width 8 height 8
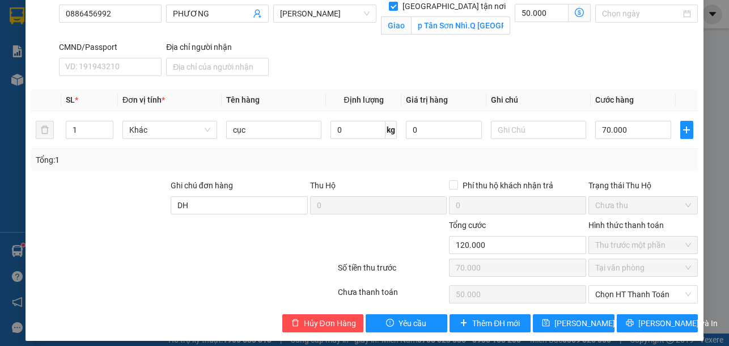
scroll to position [206, 0]
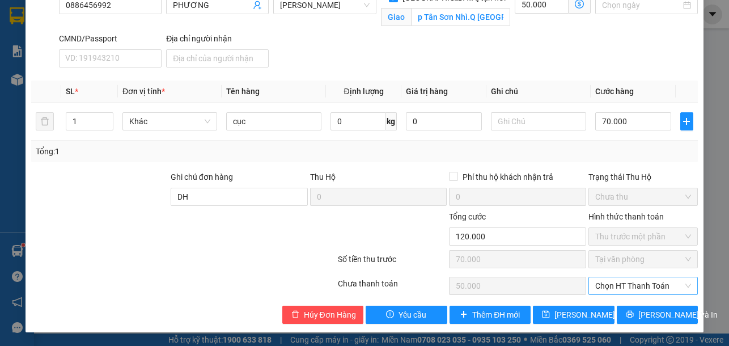
click at [602, 287] on span "Chọn HT Thanh Toán" at bounding box center [643, 285] width 96 height 17
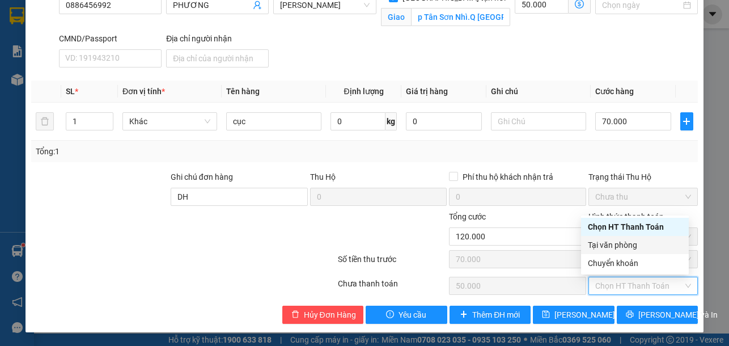
click at [615, 243] on div "Tại văn phòng" at bounding box center [635, 245] width 94 height 12
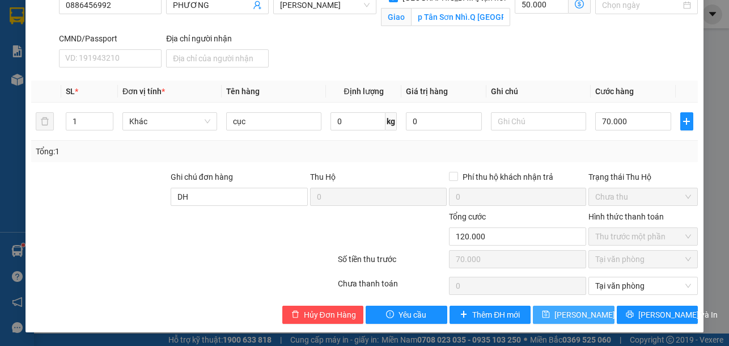
click at [592, 313] on span "[PERSON_NAME] thay đổi" at bounding box center [600, 314] width 91 height 12
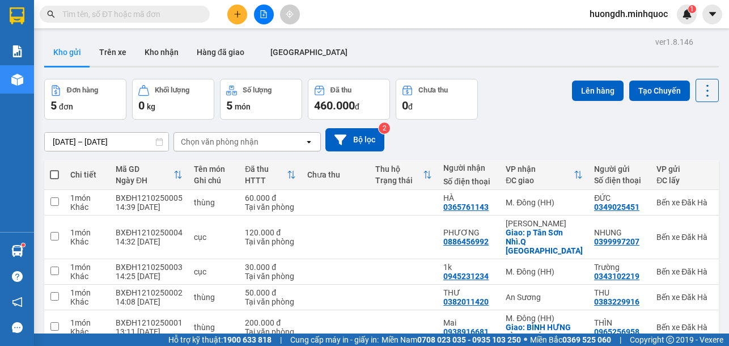
drag, startPoint x: 404, startPoint y: 360, endPoint x: 489, endPoint y: 373, distance: 86.0
click at [489, 345] on html "Kết quả tìm kiếm ( 0 ) Bộ lọc No Data huongdh.minhquoc 1 Báo cáo Báo cáo dòng t…" at bounding box center [364, 173] width 729 height 346
click at [238, 11] on icon "plus" at bounding box center [237, 14] width 1 height 6
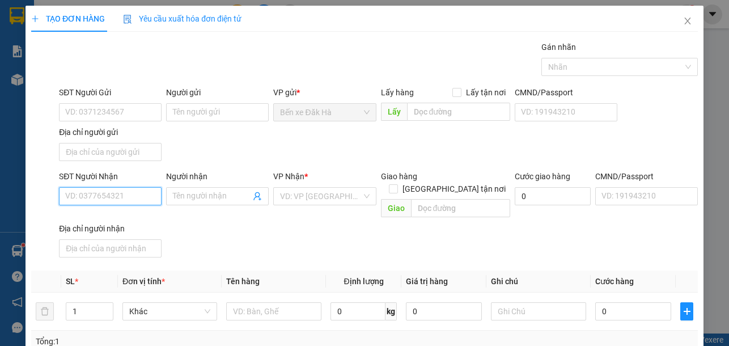
click at [112, 197] on input "SĐT Người Nhận" at bounding box center [110, 196] width 103 height 18
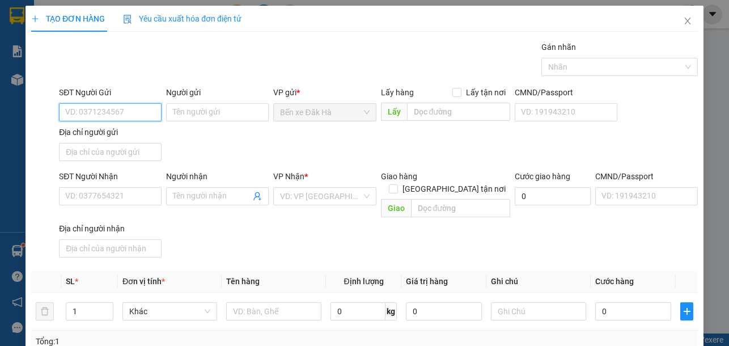
click at [103, 109] on input "SĐT Người Gửi" at bounding box center [110, 112] width 103 height 18
click at [111, 137] on div "0979546359" at bounding box center [109, 135] width 88 height 12
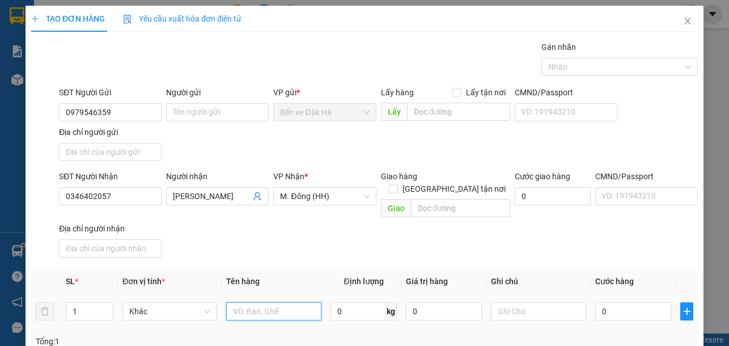
click at [266, 302] on input "text" at bounding box center [273, 311] width 95 height 18
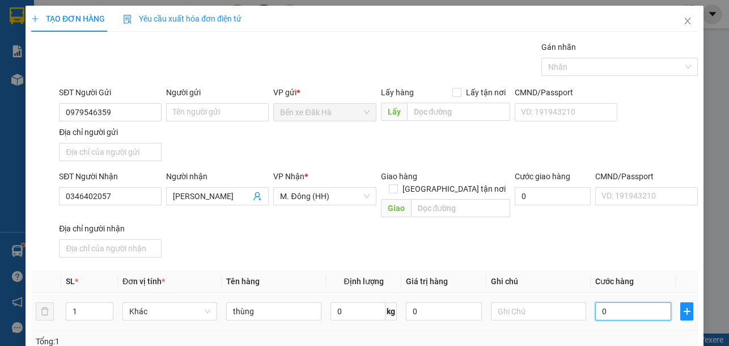
click at [630, 302] on input "0" at bounding box center [633, 311] width 76 height 18
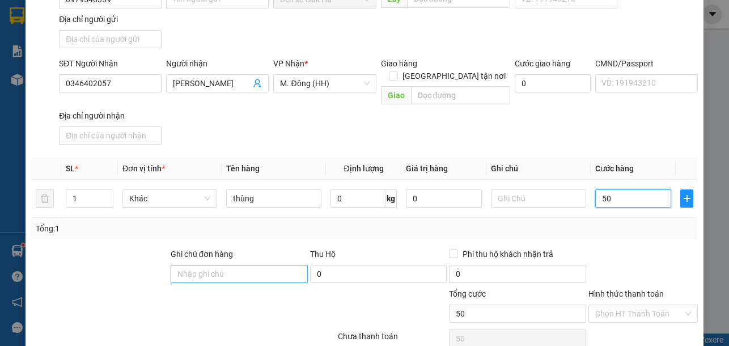
scroll to position [113, 0]
click at [235, 264] on input "Ghi chú đơn hàng" at bounding box center [239, 273] width 137 height 18
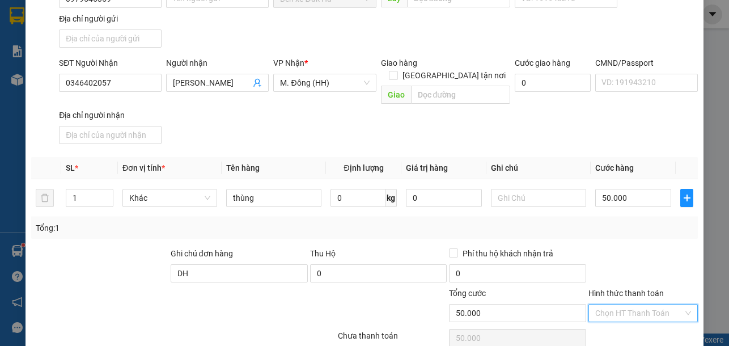
click at [654, 304] on input "Hình thức thanh toán" at bounding box center [639, 312] width 88 height 17
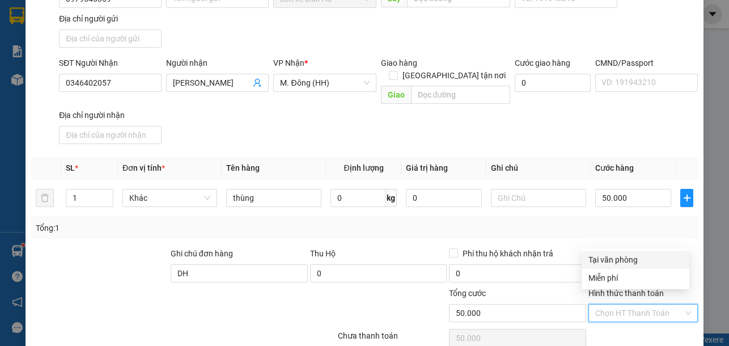
click at [616, 255] on div "Tại văn phòng" at bounding box center [636, 259] width 94 height 12
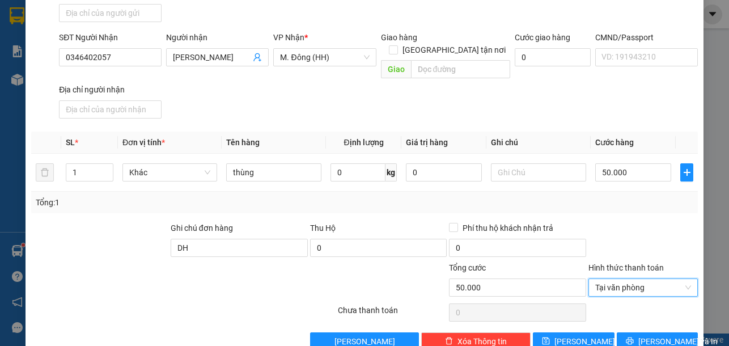
scroll to position [153, 0]
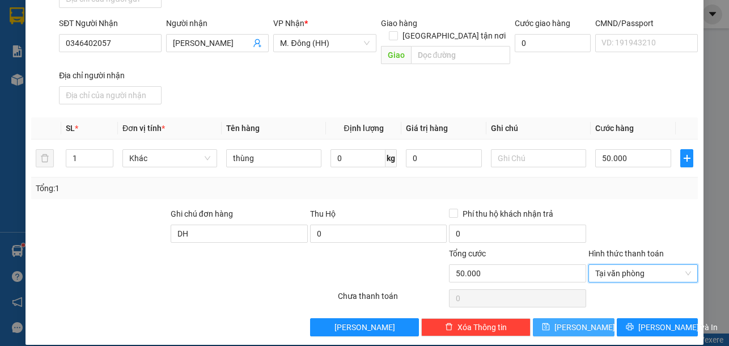
click at [589, 318] on button "[PERSON_NAME]" at bounding box center [573, 327] width 81 height 18
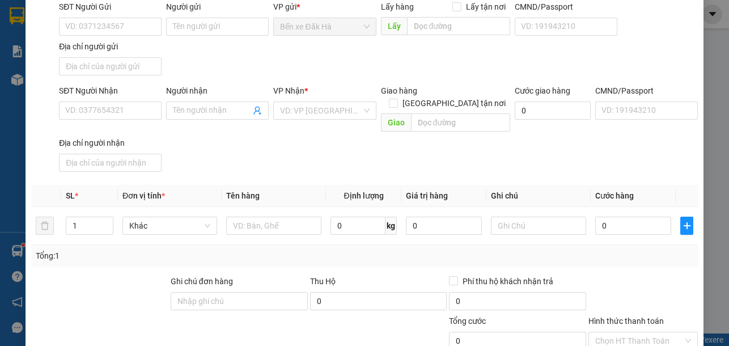
scroll to position [0, 0]
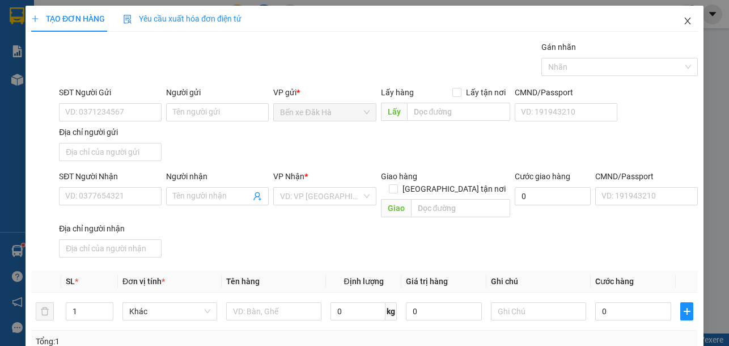
click at [683, 22] on icon "close" at bounding box center [687, 20] width 9 height 9
